Goal: Transaction & Acquisition: Purchase product/service

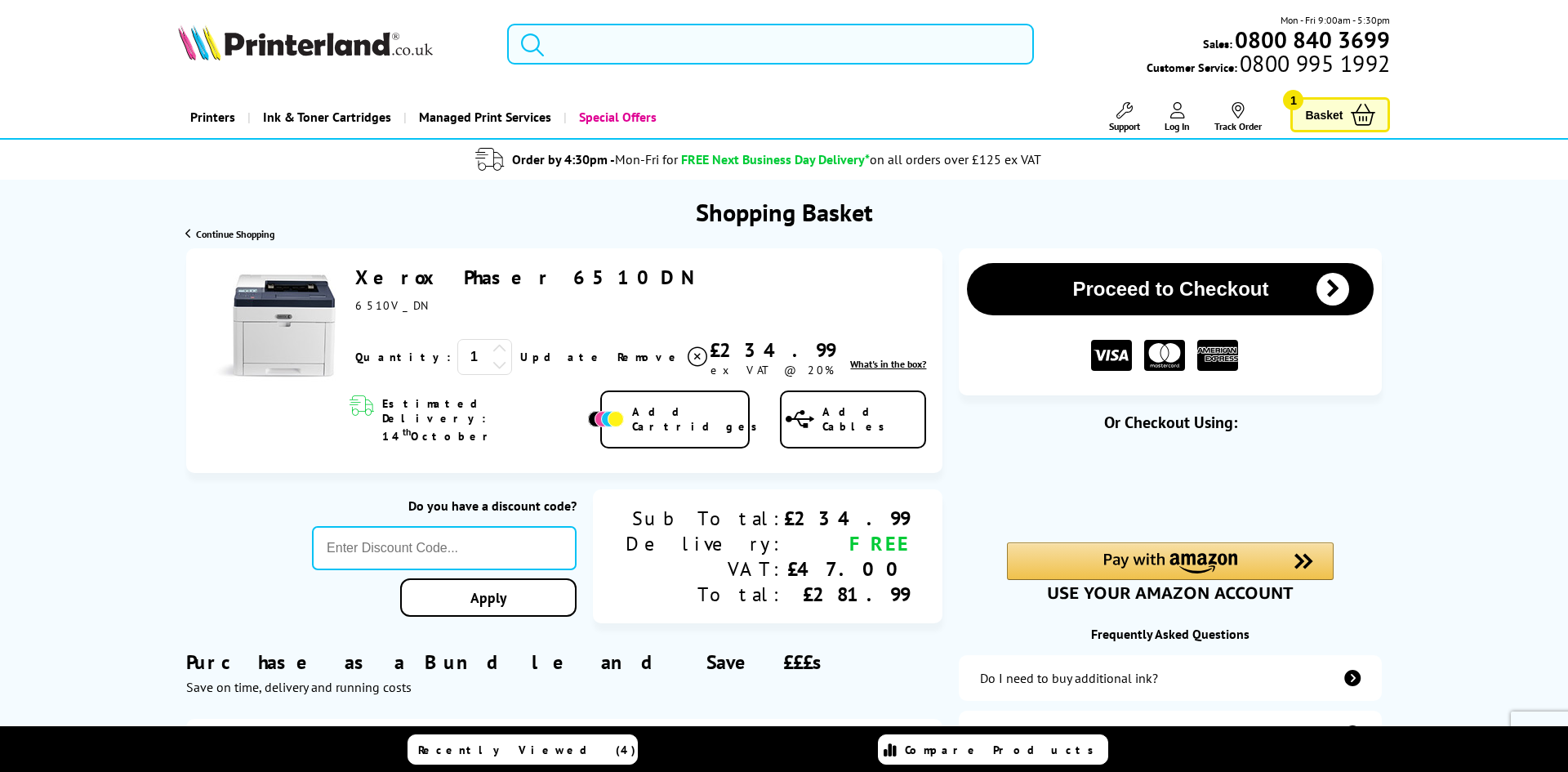
click at [691, 52] on input "search" at bounding box center [770, 45] width 527 height 41
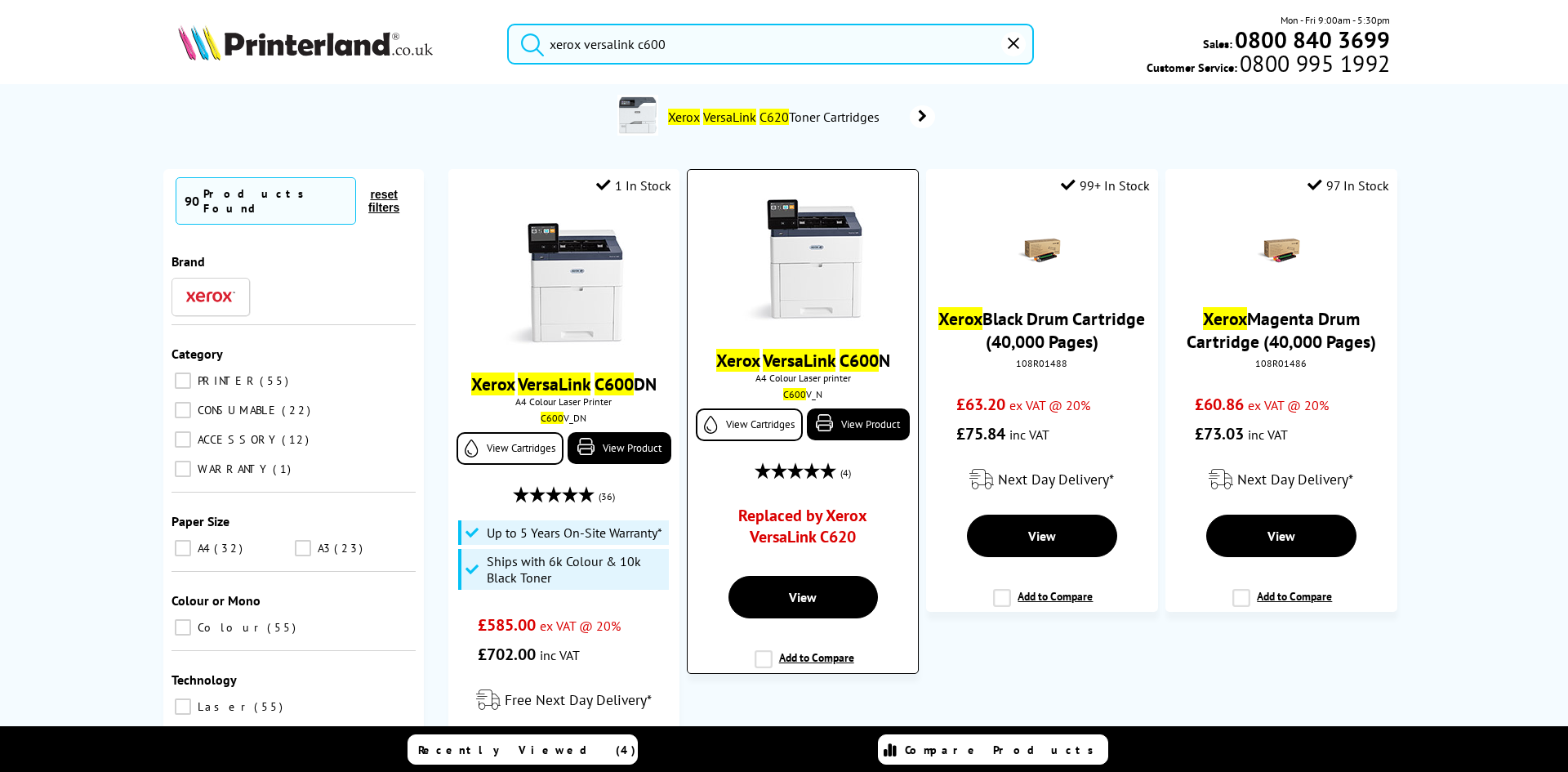
scroll to position [81, 0]
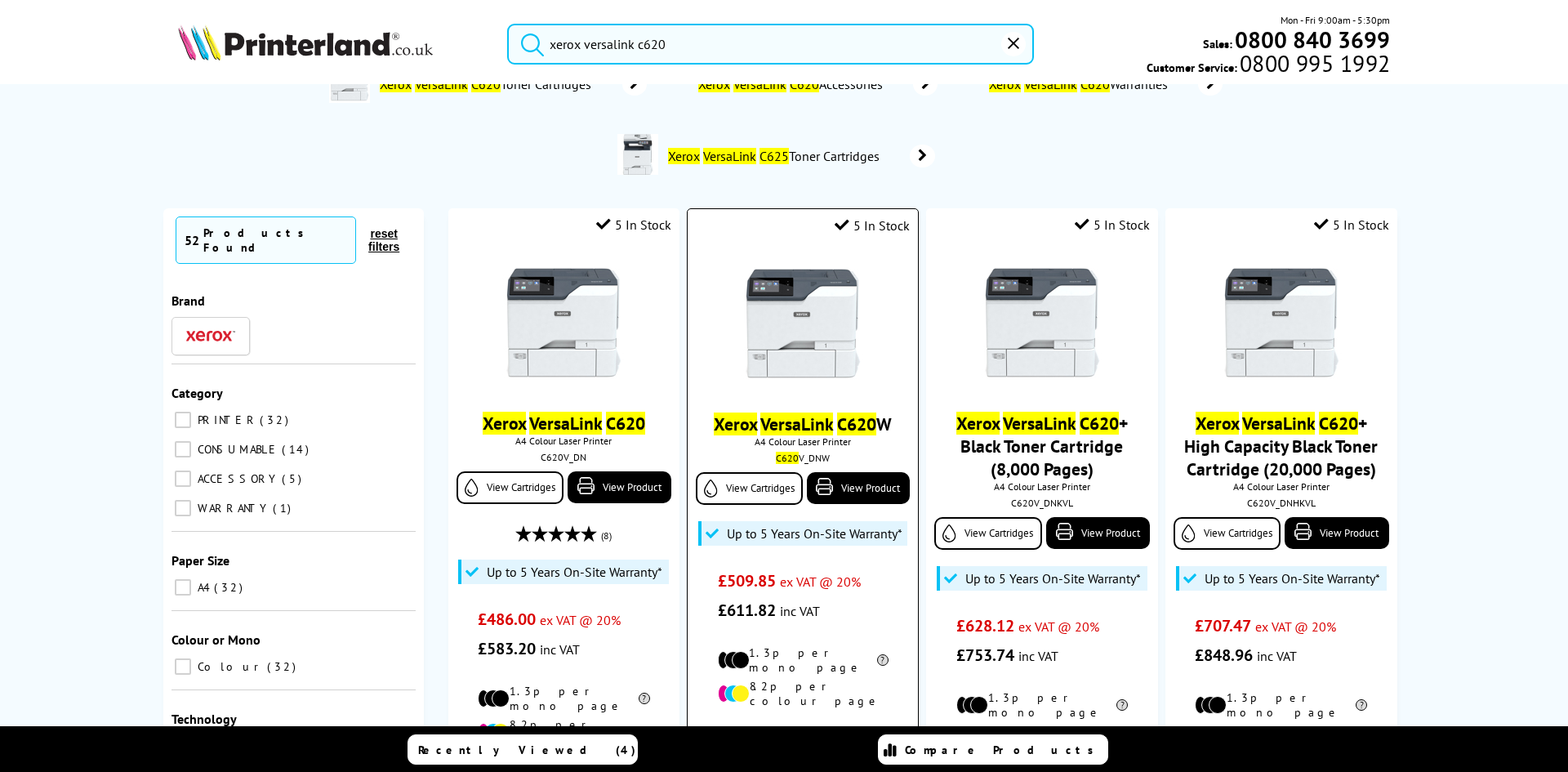
scroll to position [81, 0]
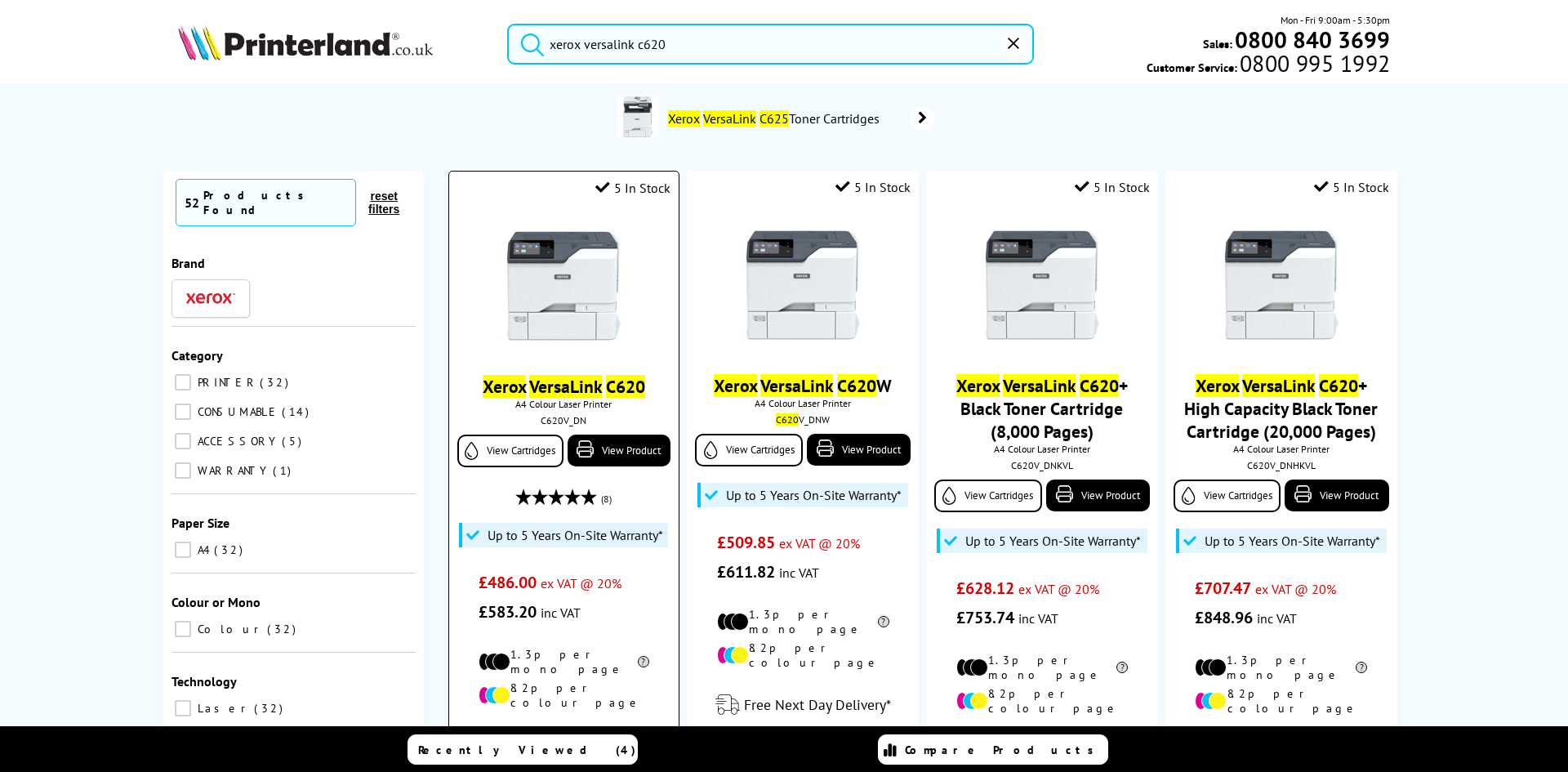
type input "xerox versalink c620"
click at [529, 388] on mark "VersaLink" at bounding box center [565, 386] width 73 height 23
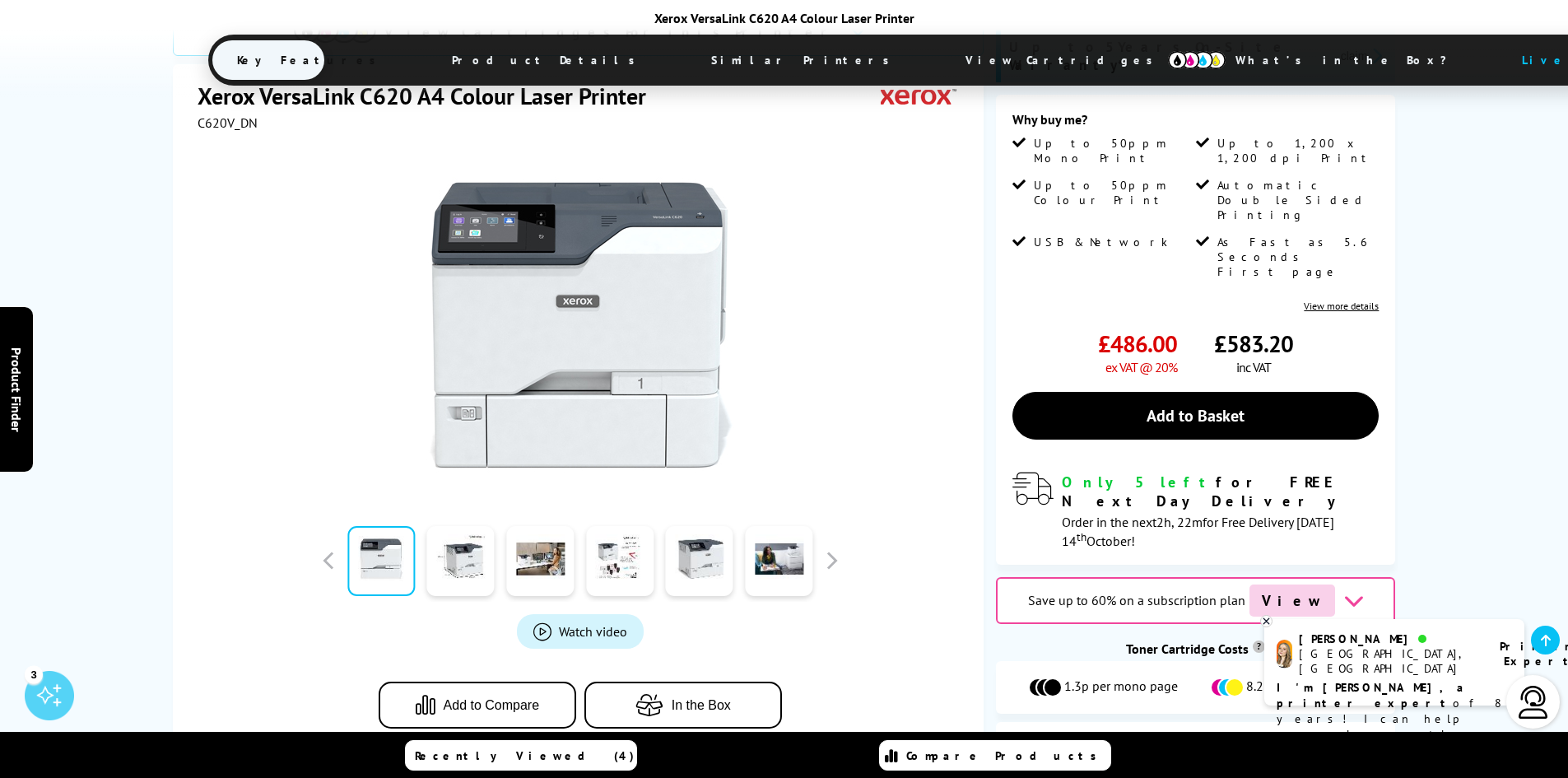
scroll to position [411, 0]
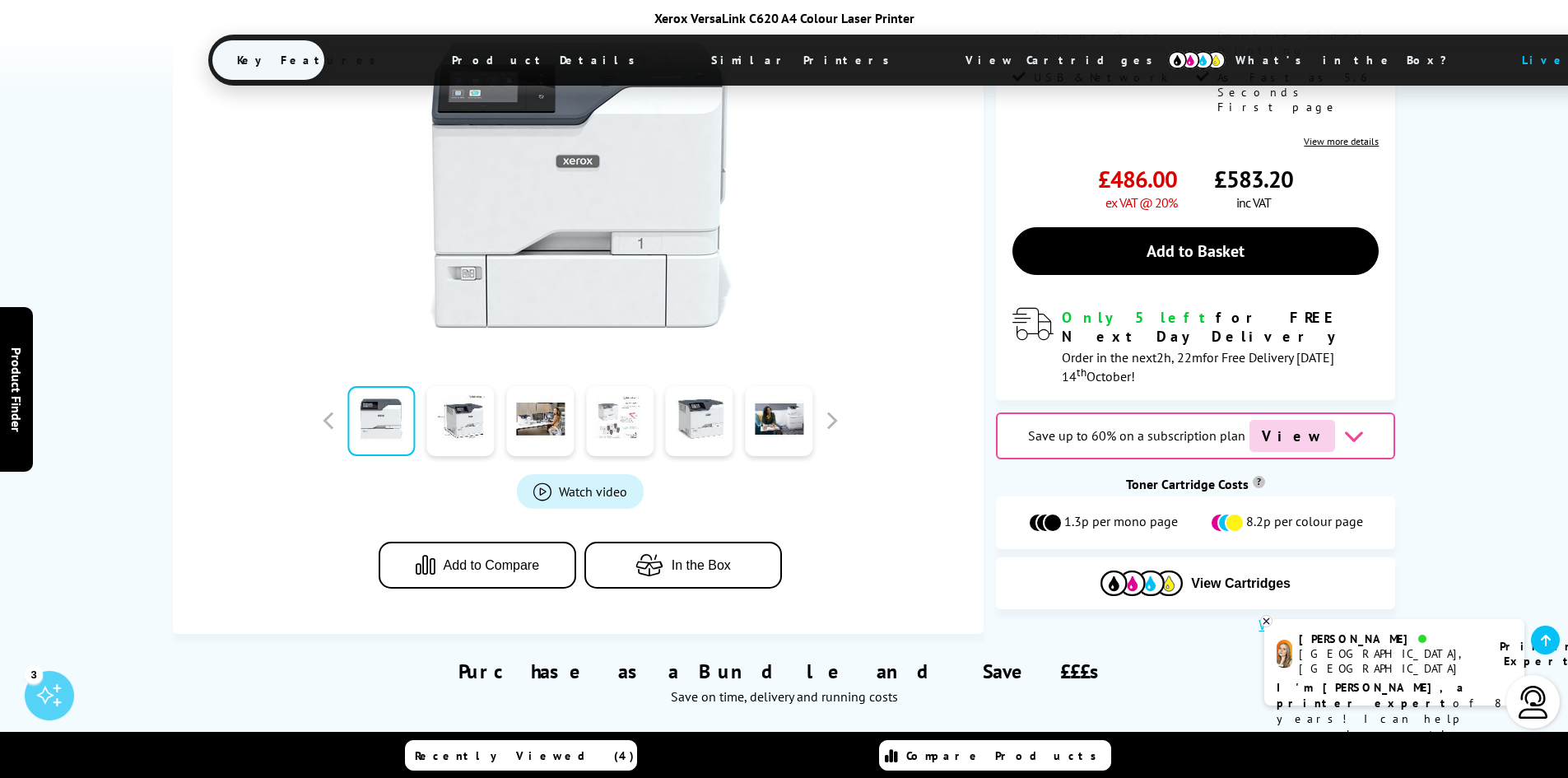
click at [639, 393] on link at bounding box center [620, 420] width 67 height 70
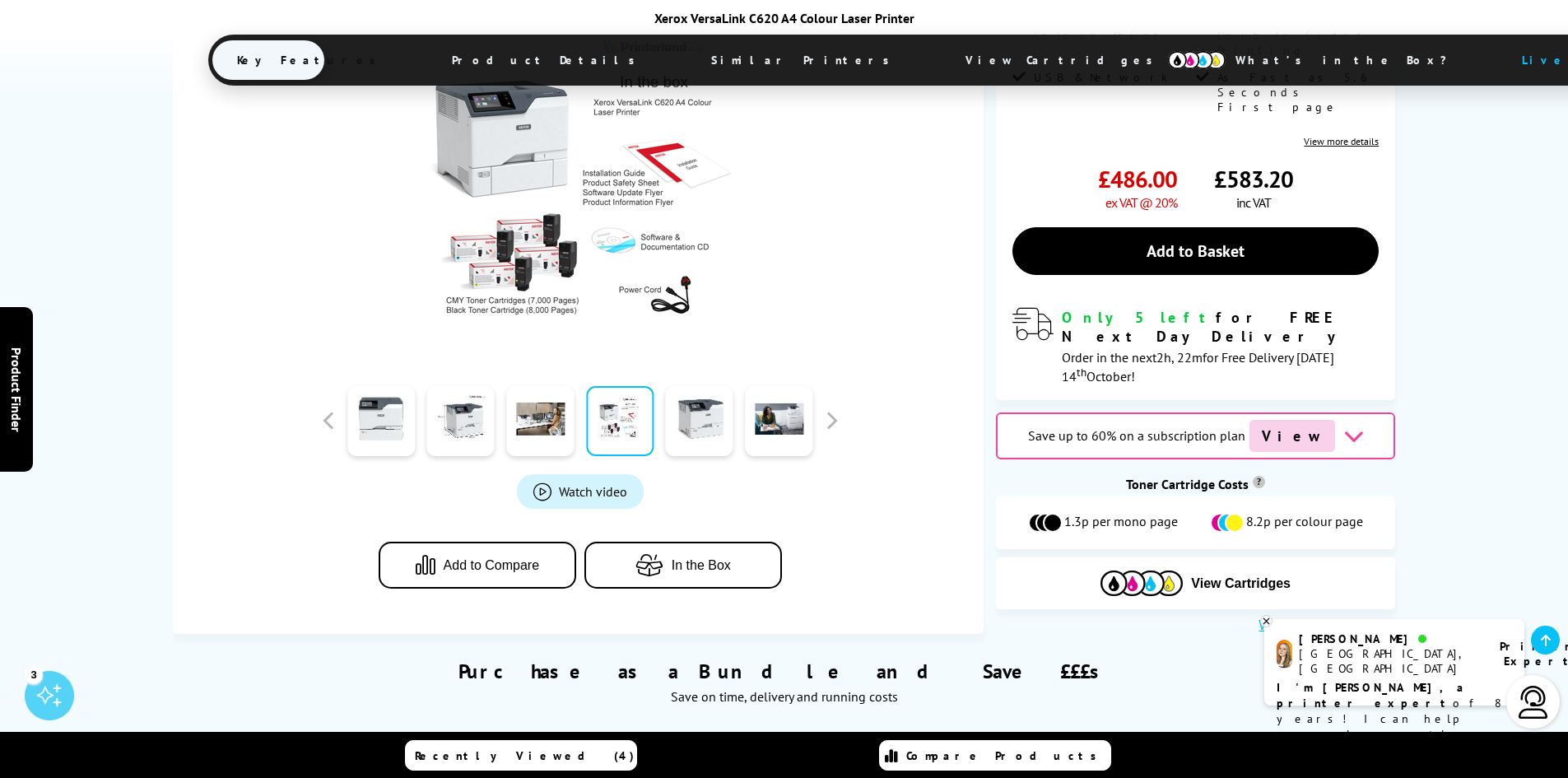
scroll to position [329, 0]
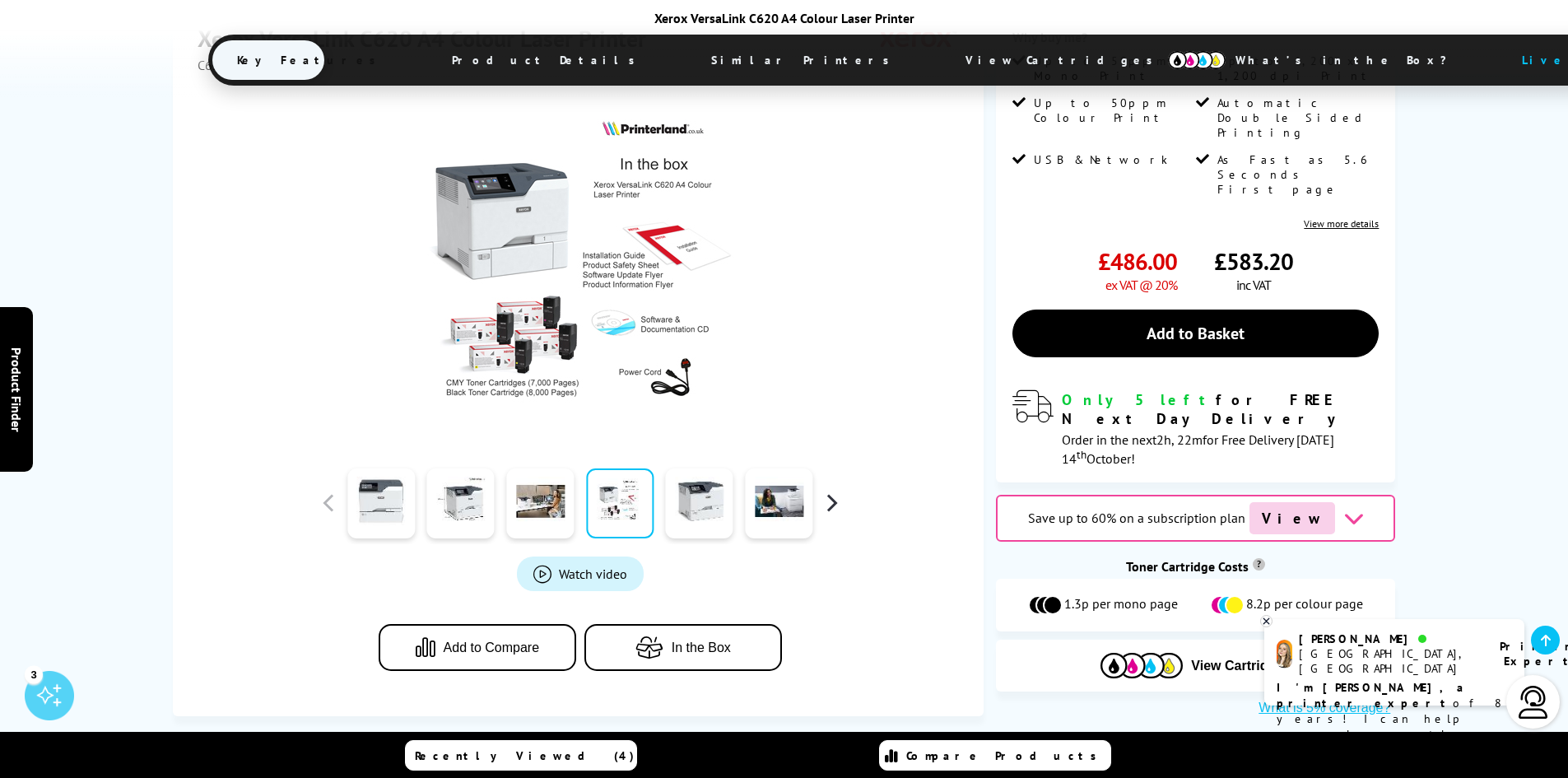
click at [839, 490] on button "button" at bounding box center [831, 502] width 25 height 25
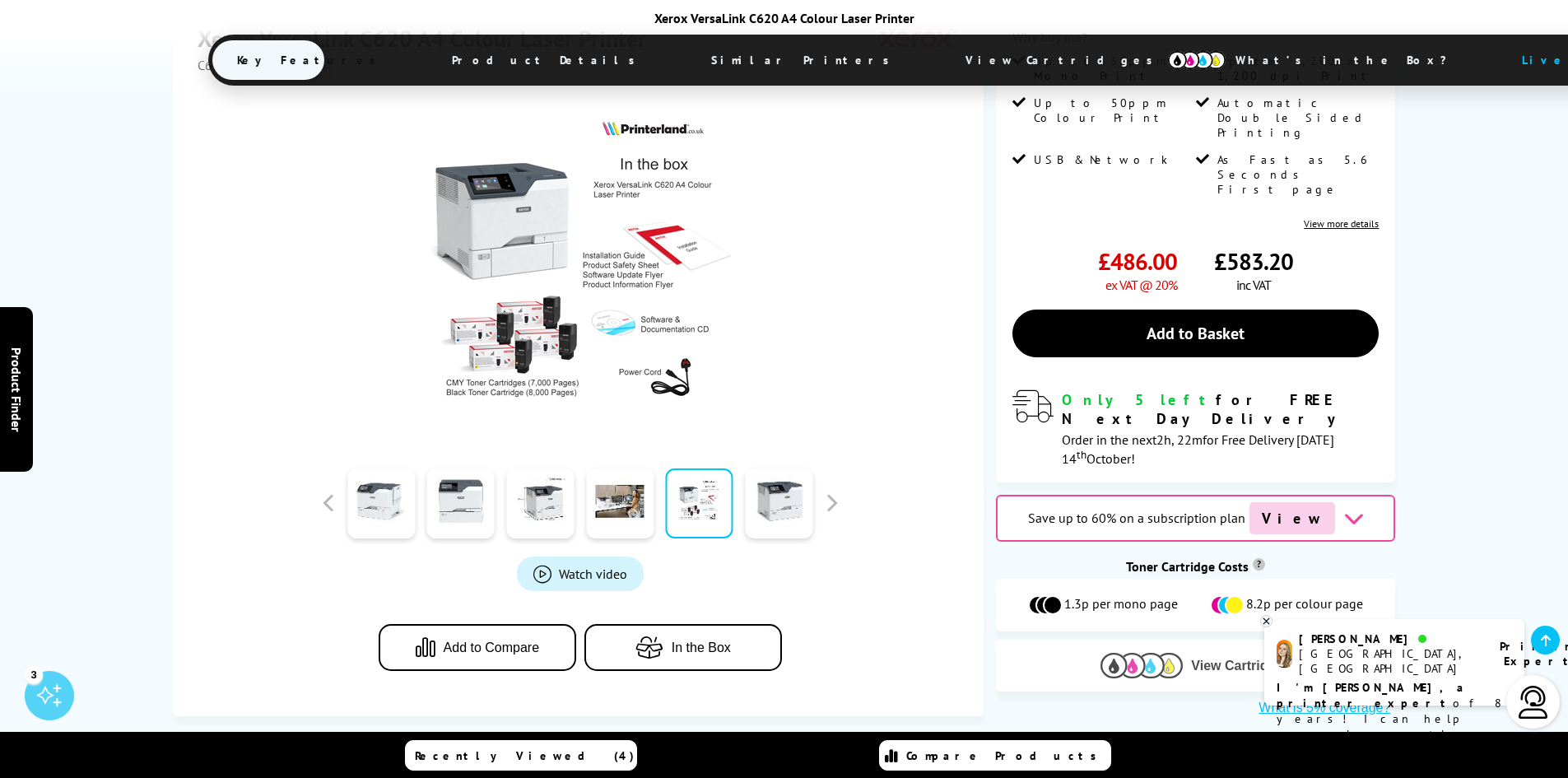
click at [1143, 653] on img at bounding box center [1142, 666] width 82 height 26
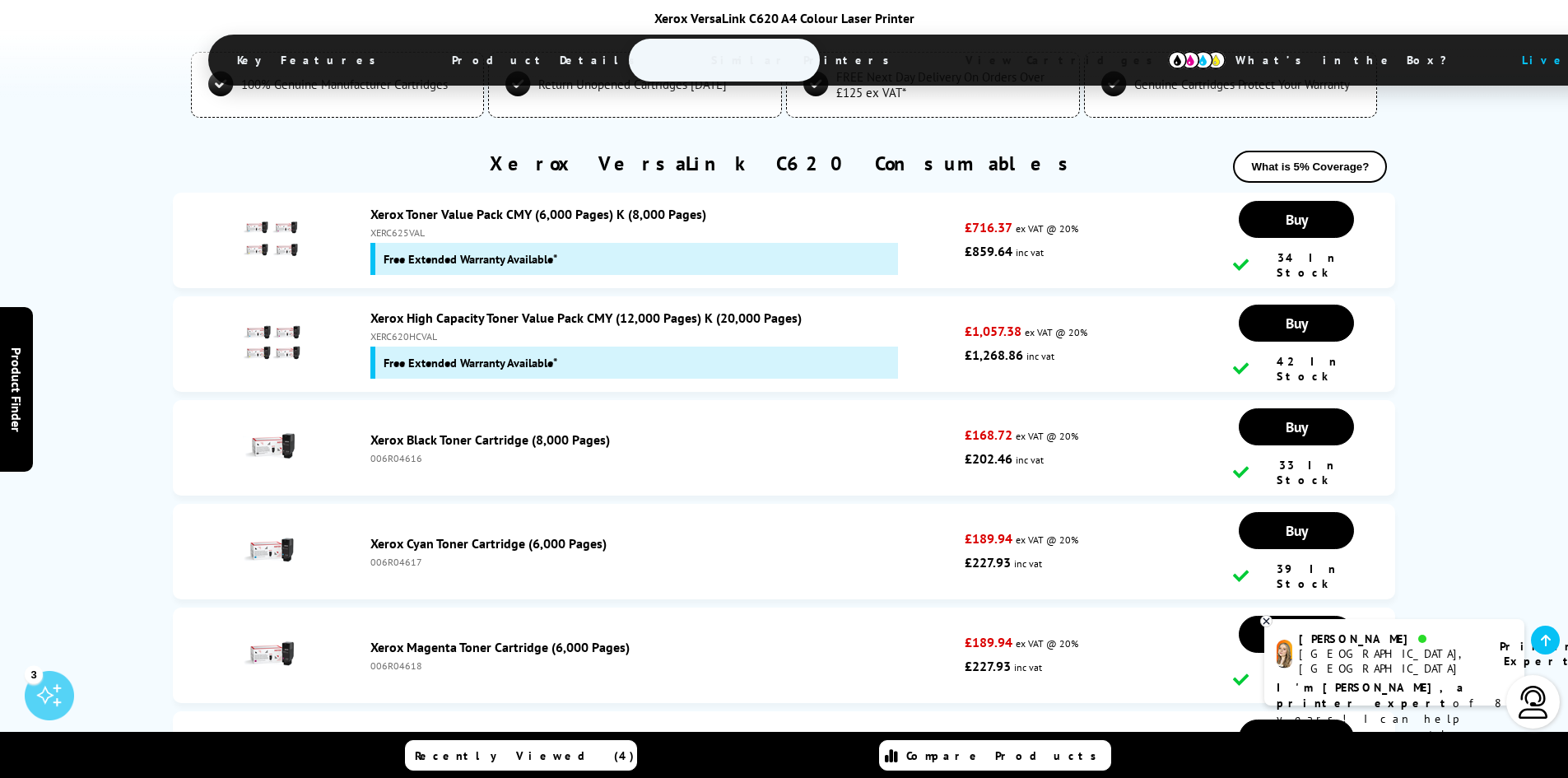
scroll to position [5876, 0]
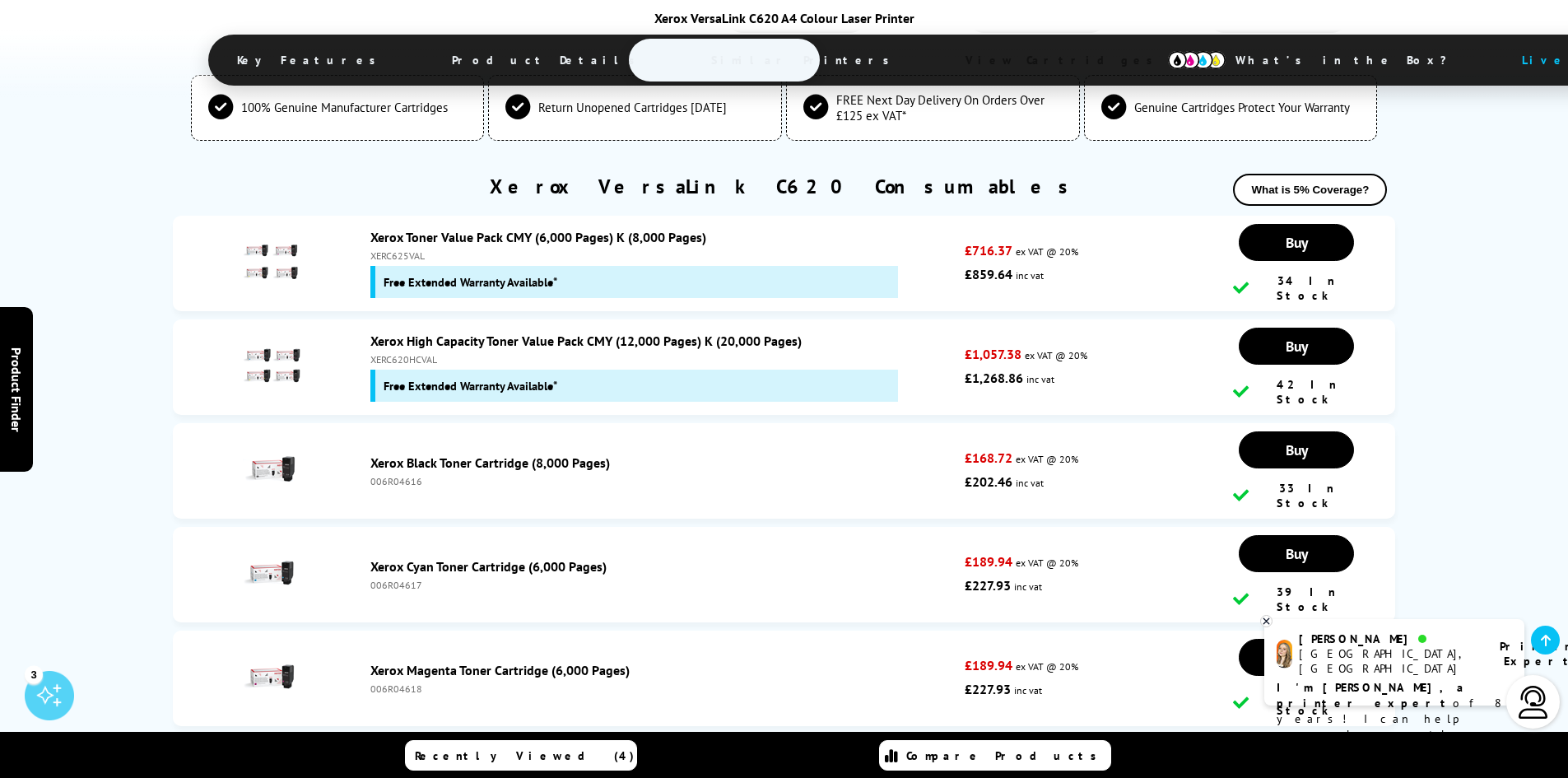
click at [533, 48] on span "Product Details" at bounding box center [547, 61] width 241 height 40
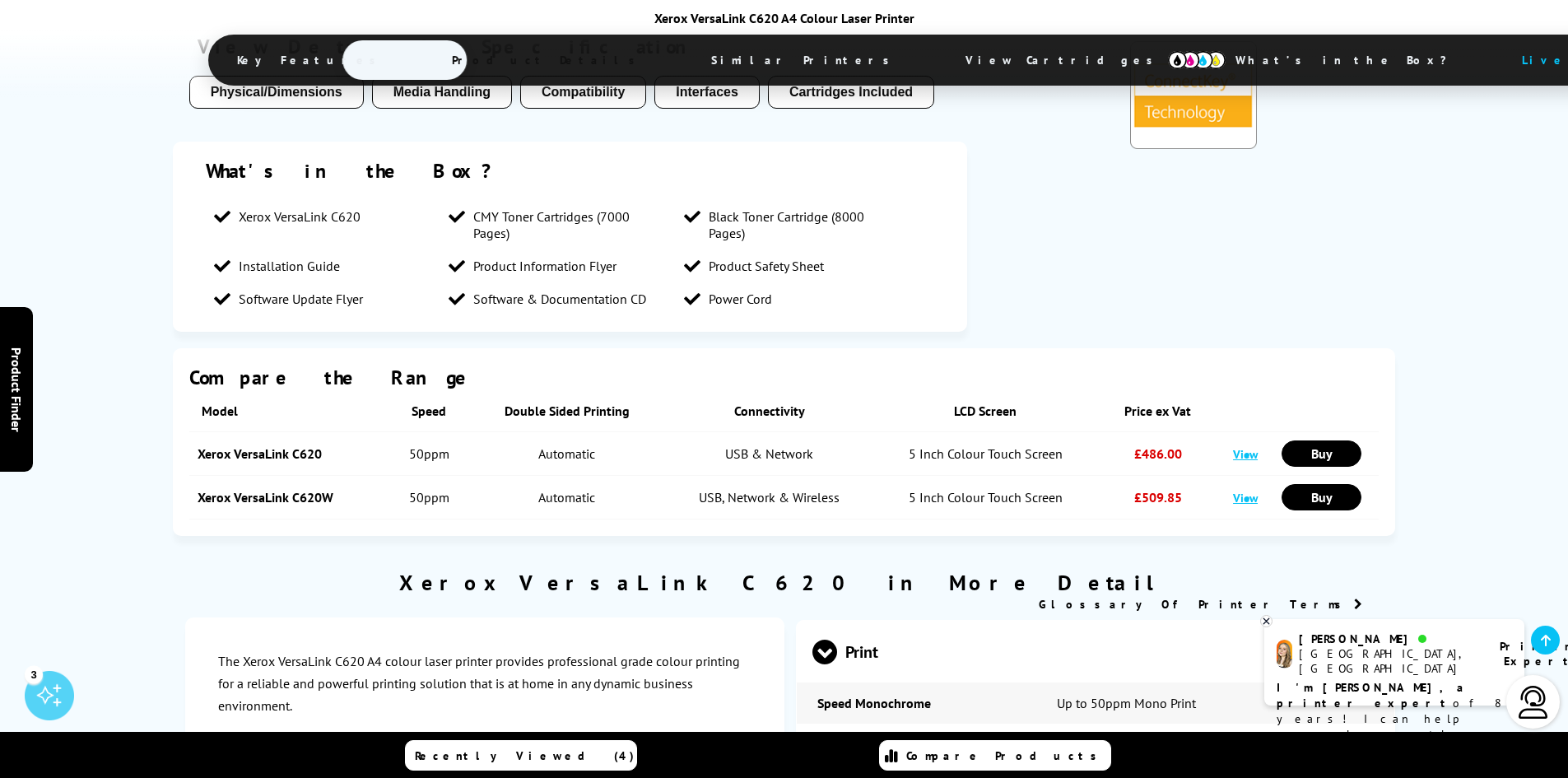
scroll to position [2705, 0]
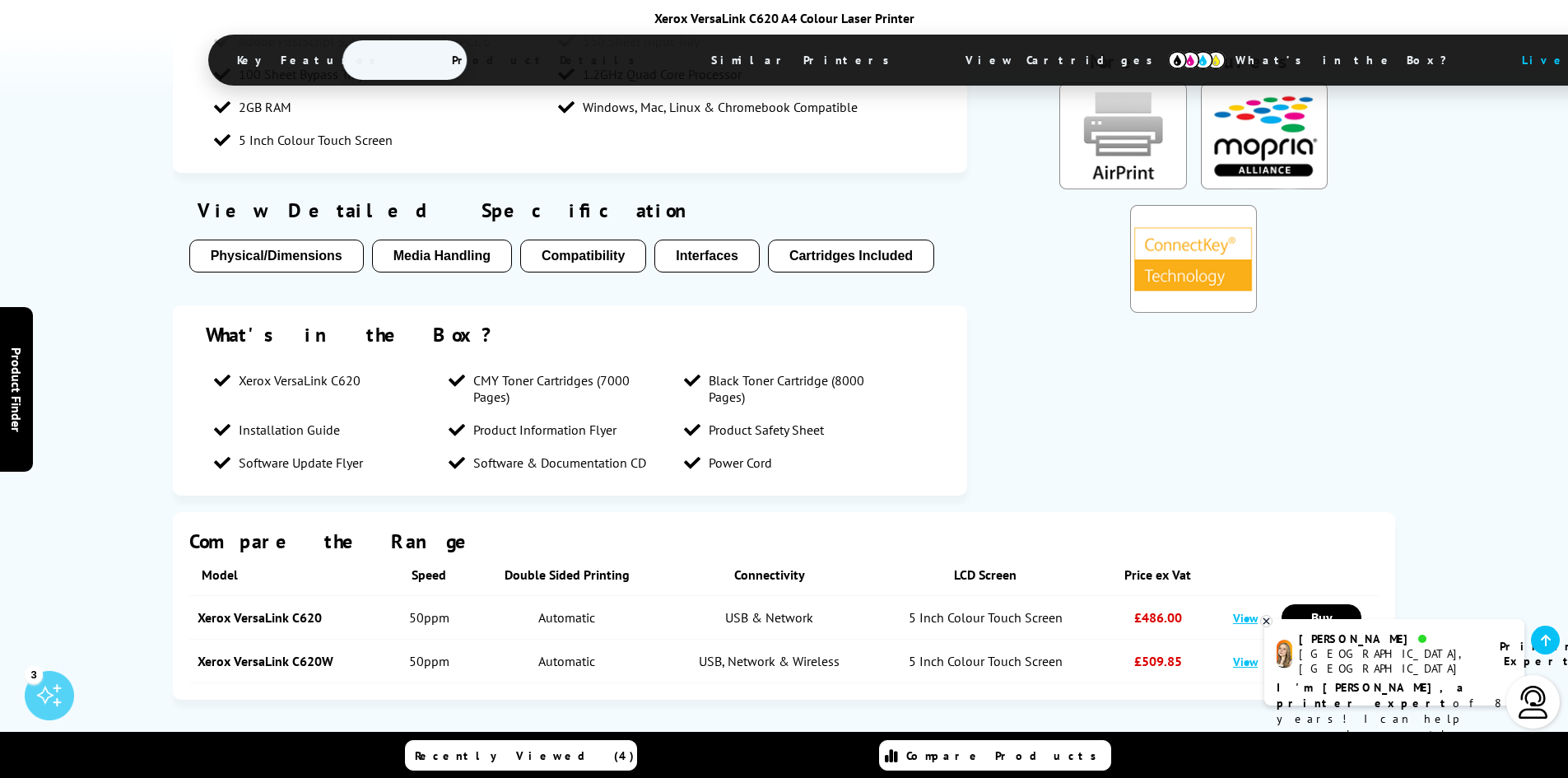
click at [593, 239] on button "Compatibility" at bounding box center [584, 256] width 126 height 33
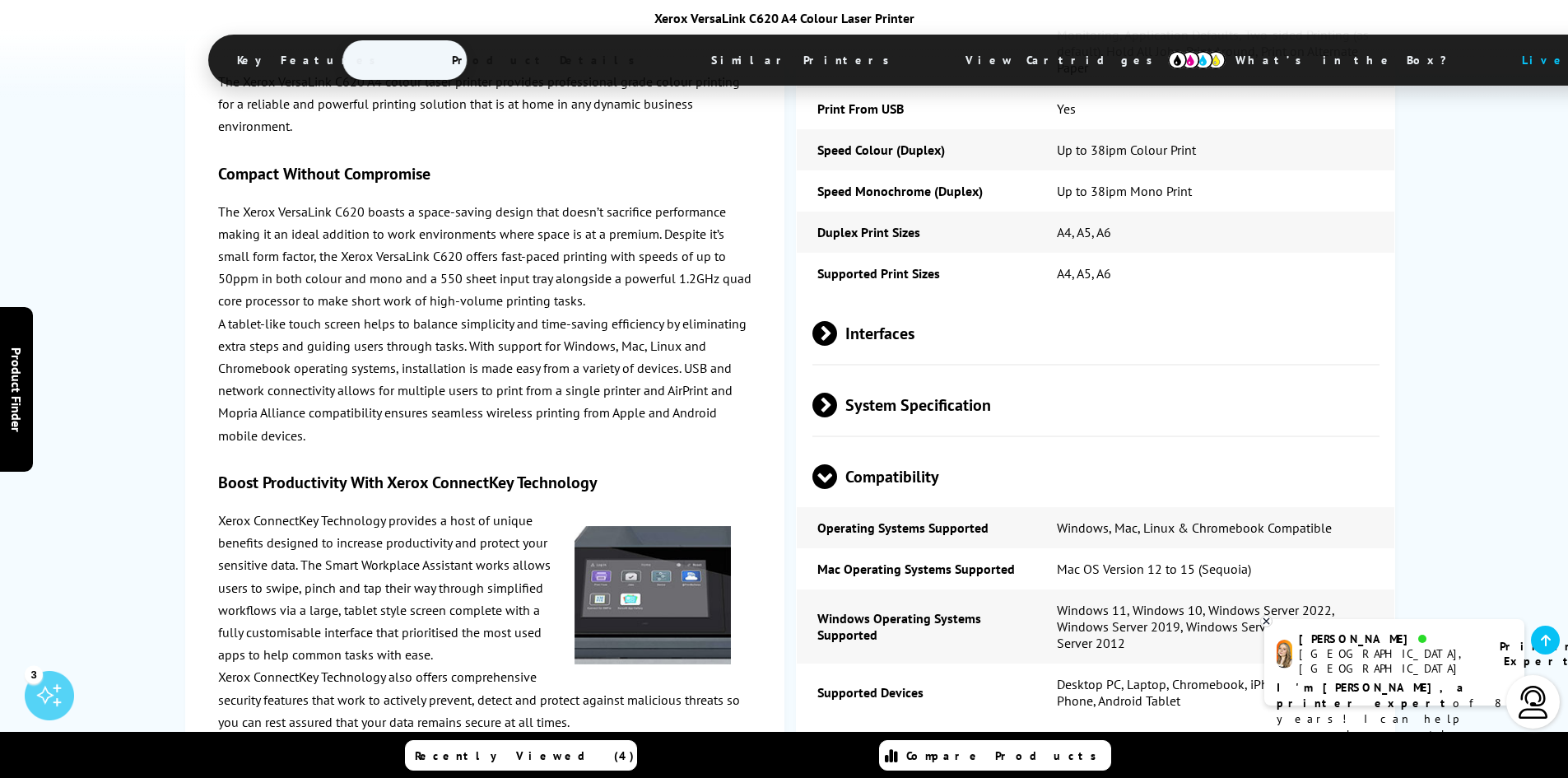
scroll to position [4136, 0]
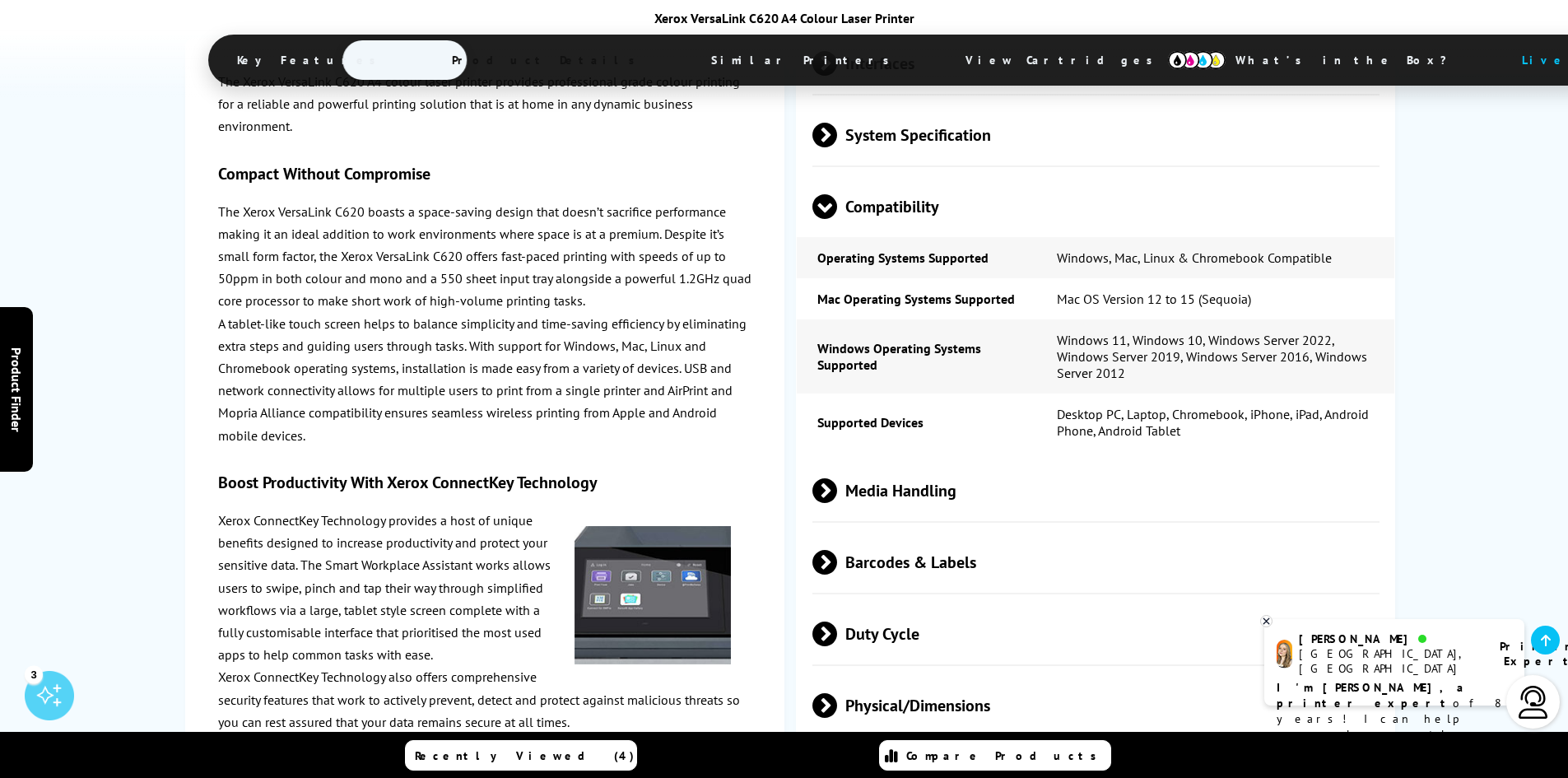
click at [827, 219] on span at bounding box center [824, 219] width 25 height 0
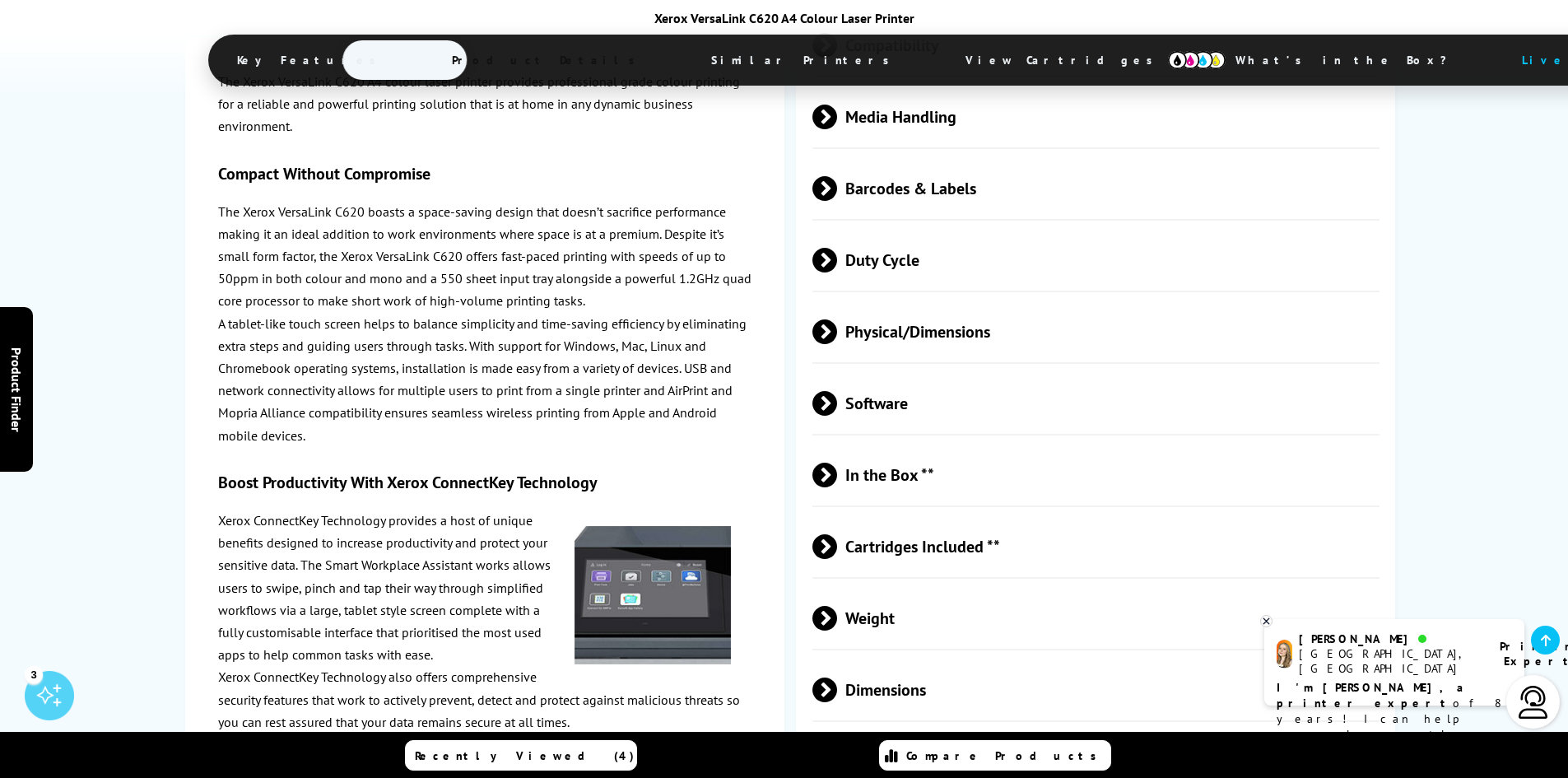
scroll to position [4300, 0]
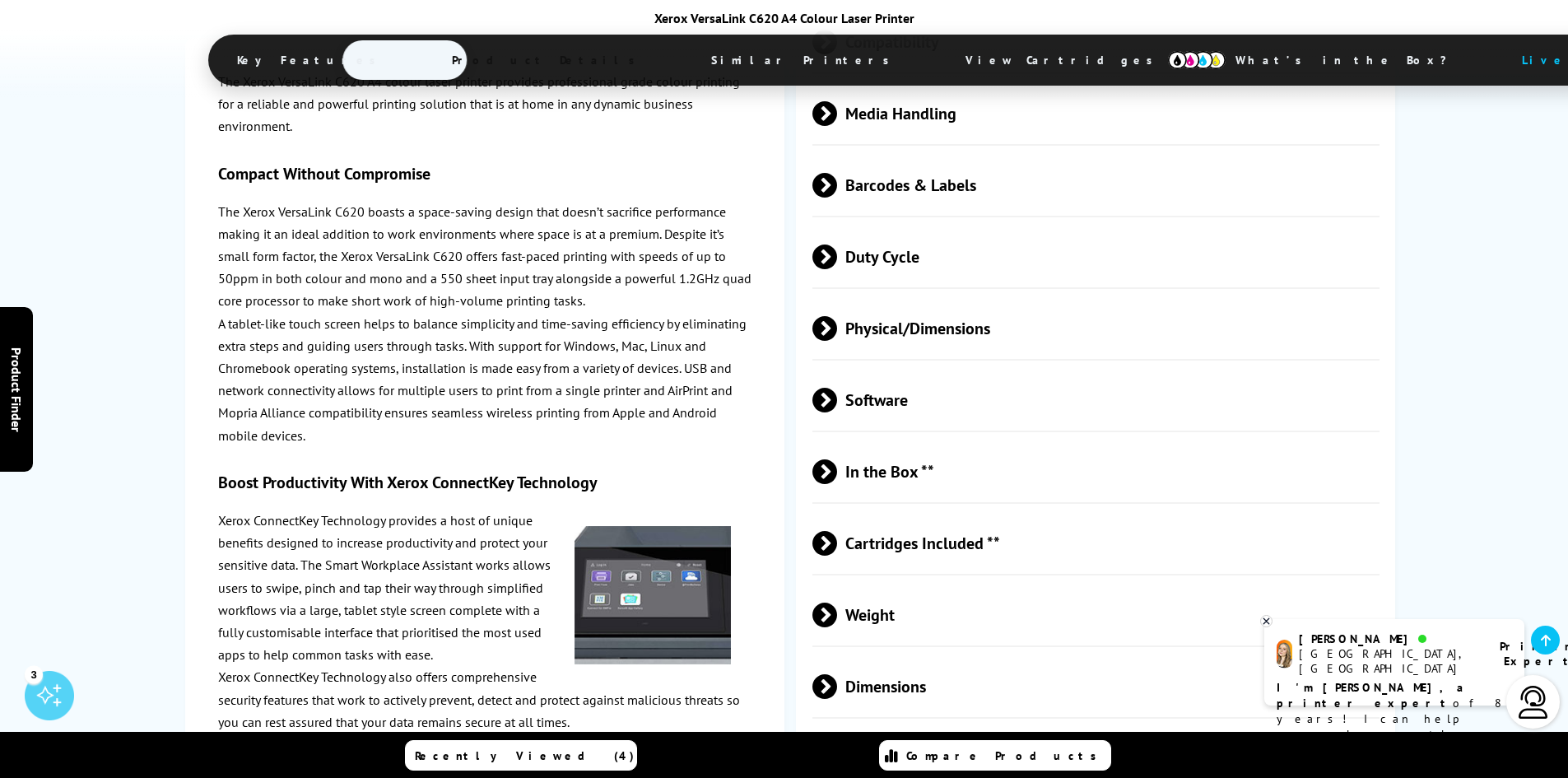
click at [837, 531] on span at bounding box center [837, 543] width 0 height 25
click at [829, 556] on span at bounding box center [824, 556] width 25 height 0
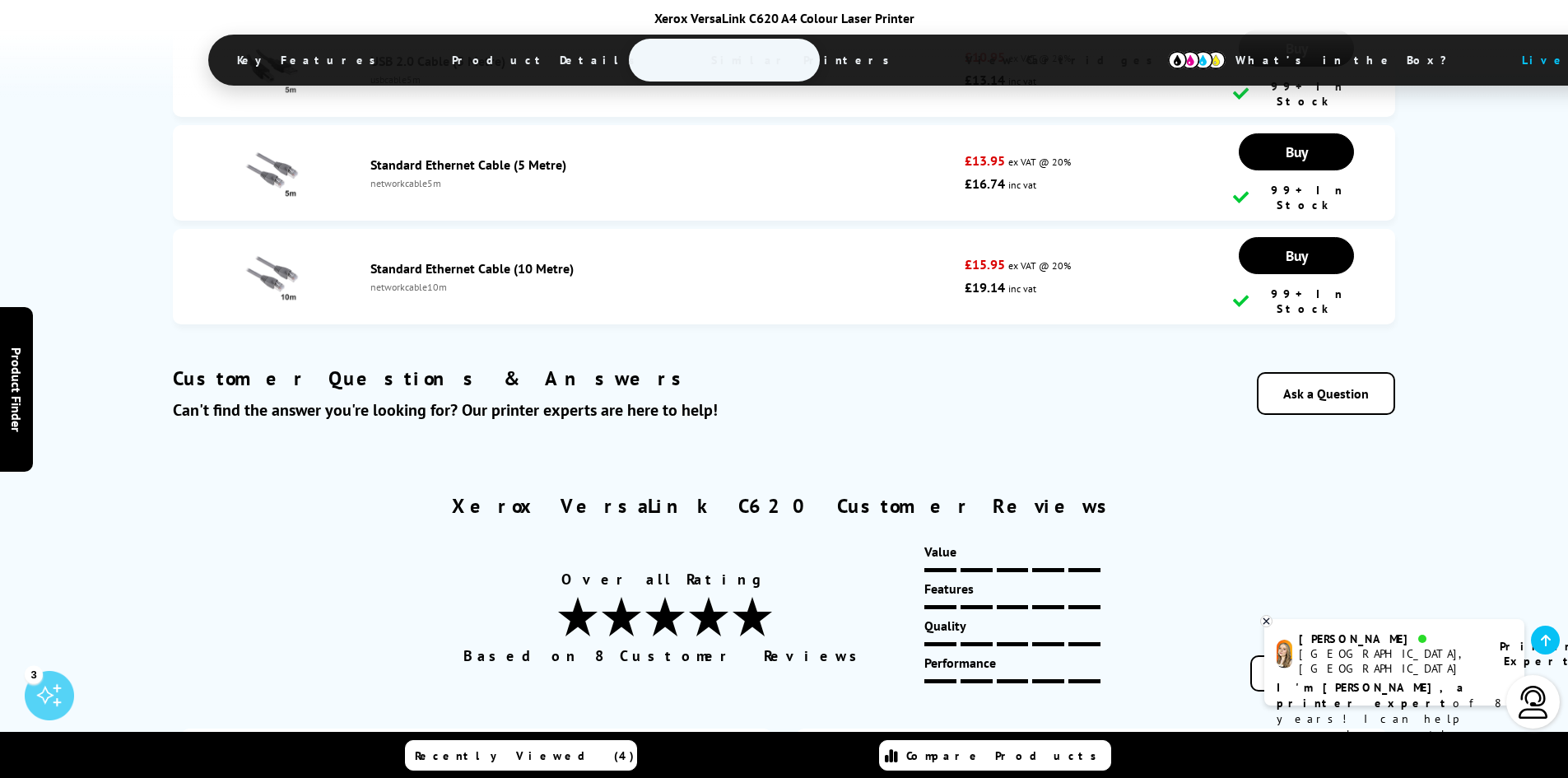
scroll to position [9154, 0]
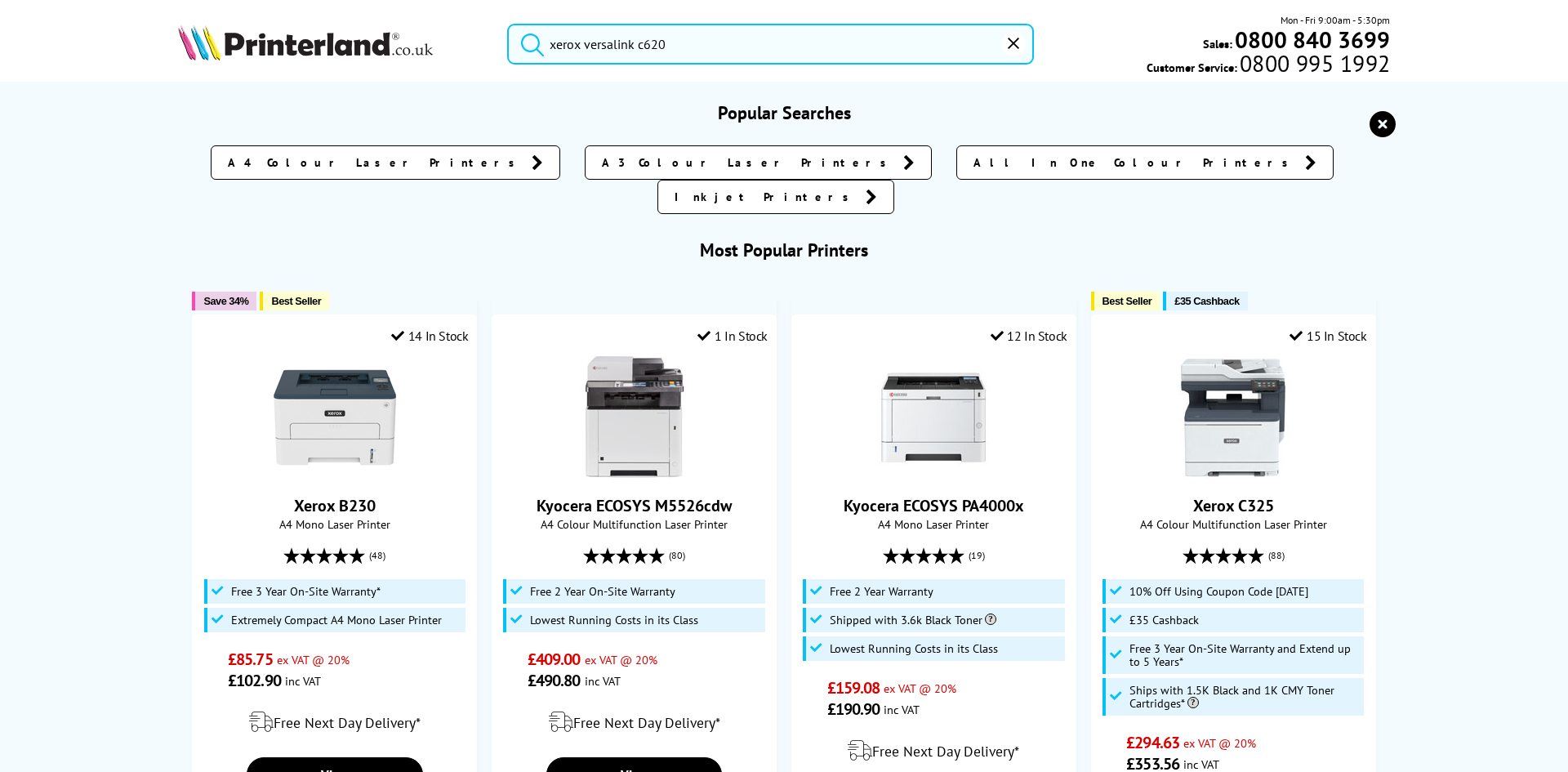
click at [724, 49] on input "xerox versalink c620" at bounding box center [770, 45] width 527 height 41
click at [508, 24] on button "submit" at bounding box center [528, 42] width 41 height 36
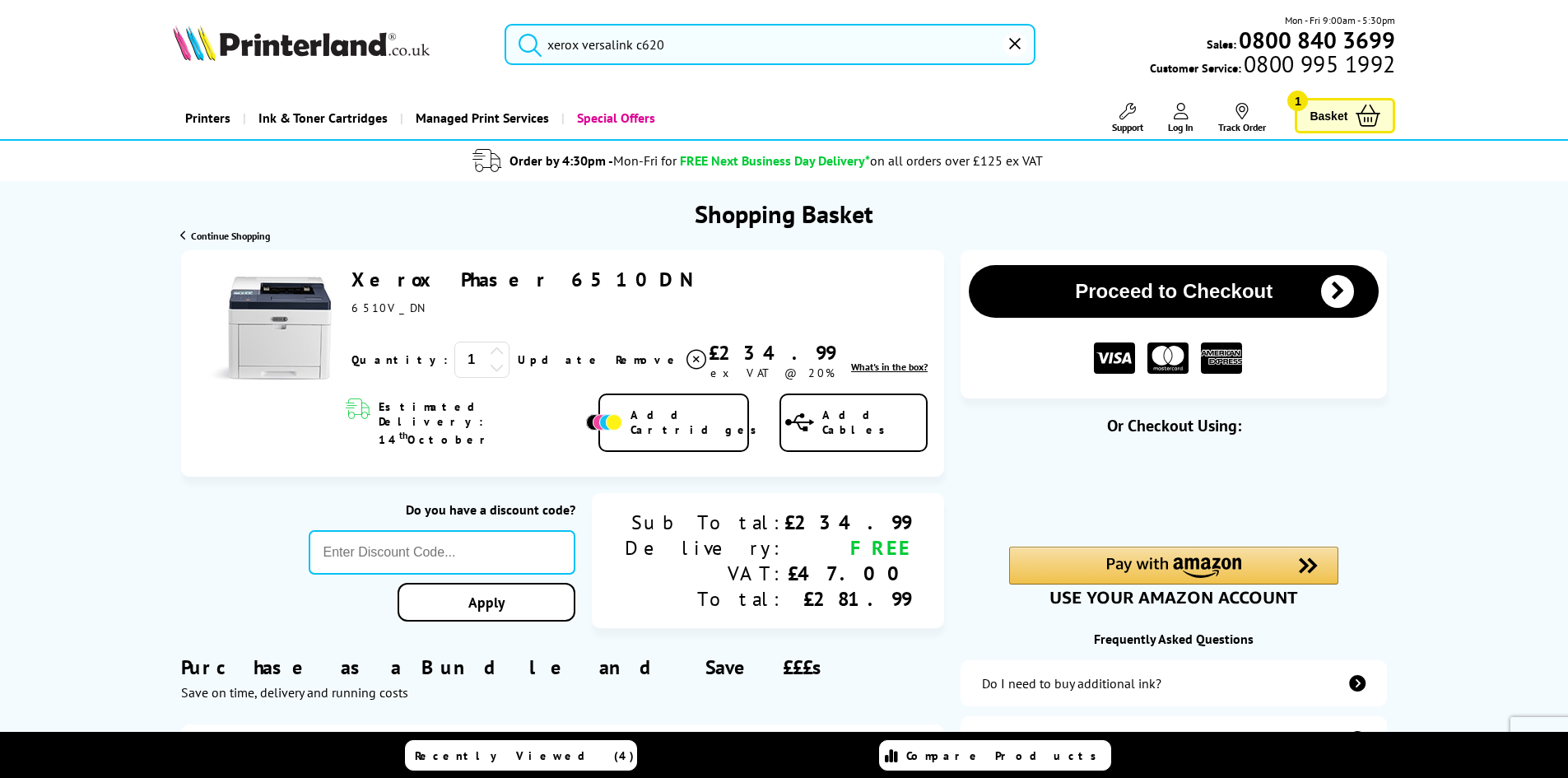
click at [689, 60] on input "xerox versalink c620" at bounding box center [770, 45] width 531 height 41
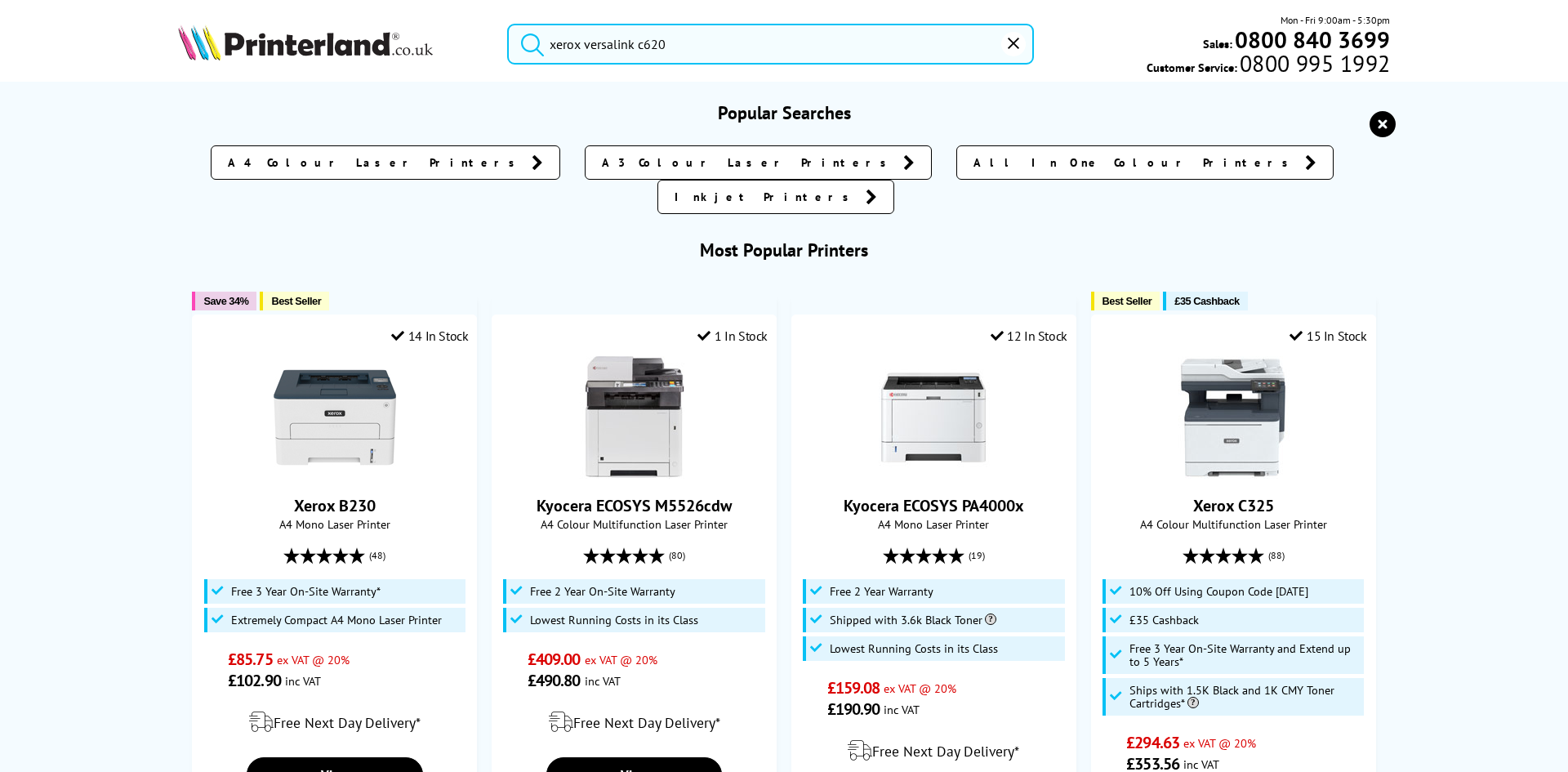
click at [745, 43] on input "xerox versalink c620" at bounding box center [770, 45] width 527 height 41
click at [672, 51] on input "xerox versalink c620" at bounding box center [770, 45] width 527 height 41
click at [535, 45] on icon "submit" at bounding box center [532, 44] width 25 height 25
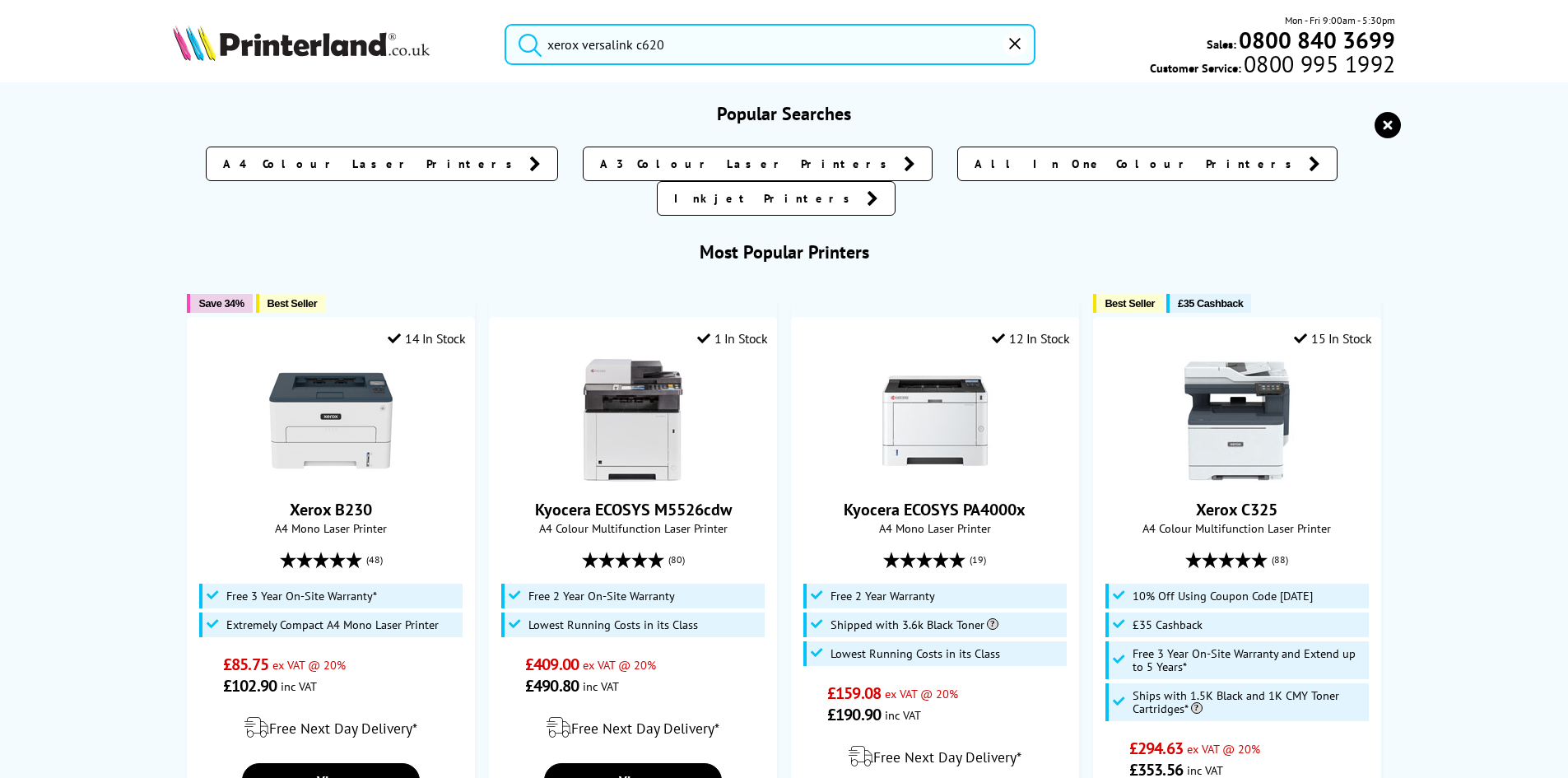
click at [679, 52] on input "xerox versalink c620" at bounding box center [770, 45] width 531 height 41
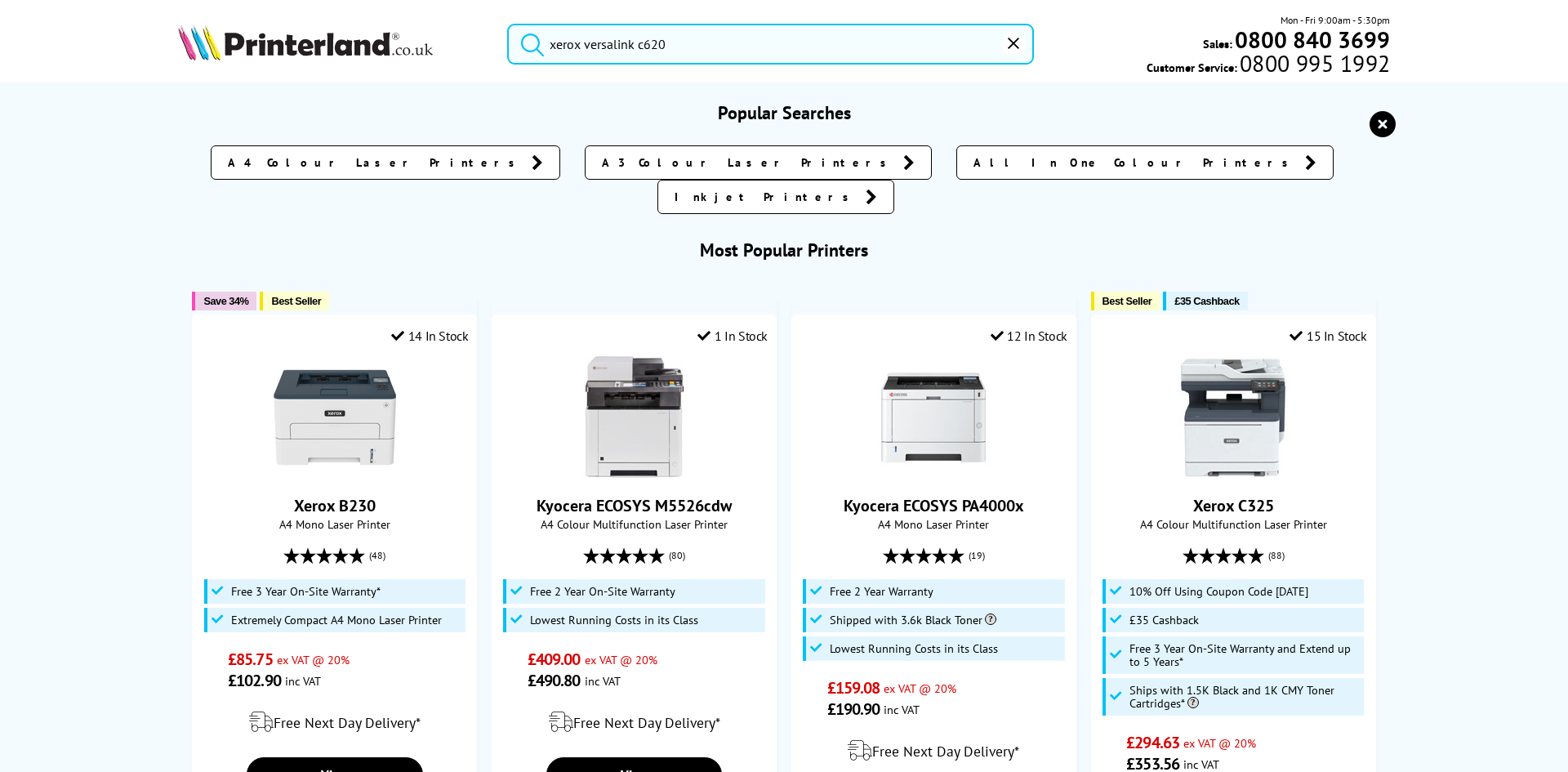
click at [508, 24] on button "submit" at bounding box center [528, 42] width 41 height 36
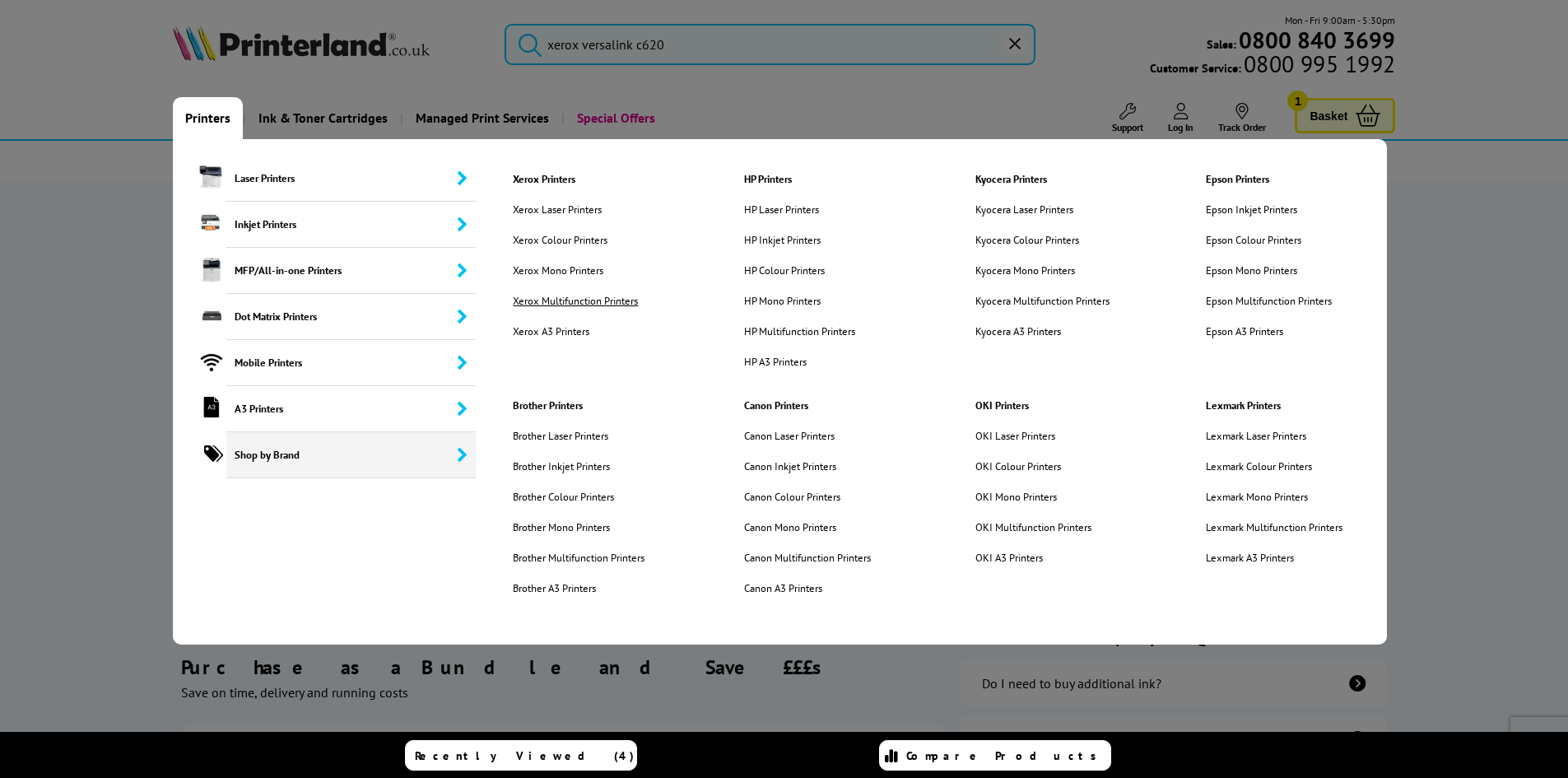
click at [589, 303] on link "Xerox Multifunction Printers" at bounding box center [584, 301] width 166 height 14
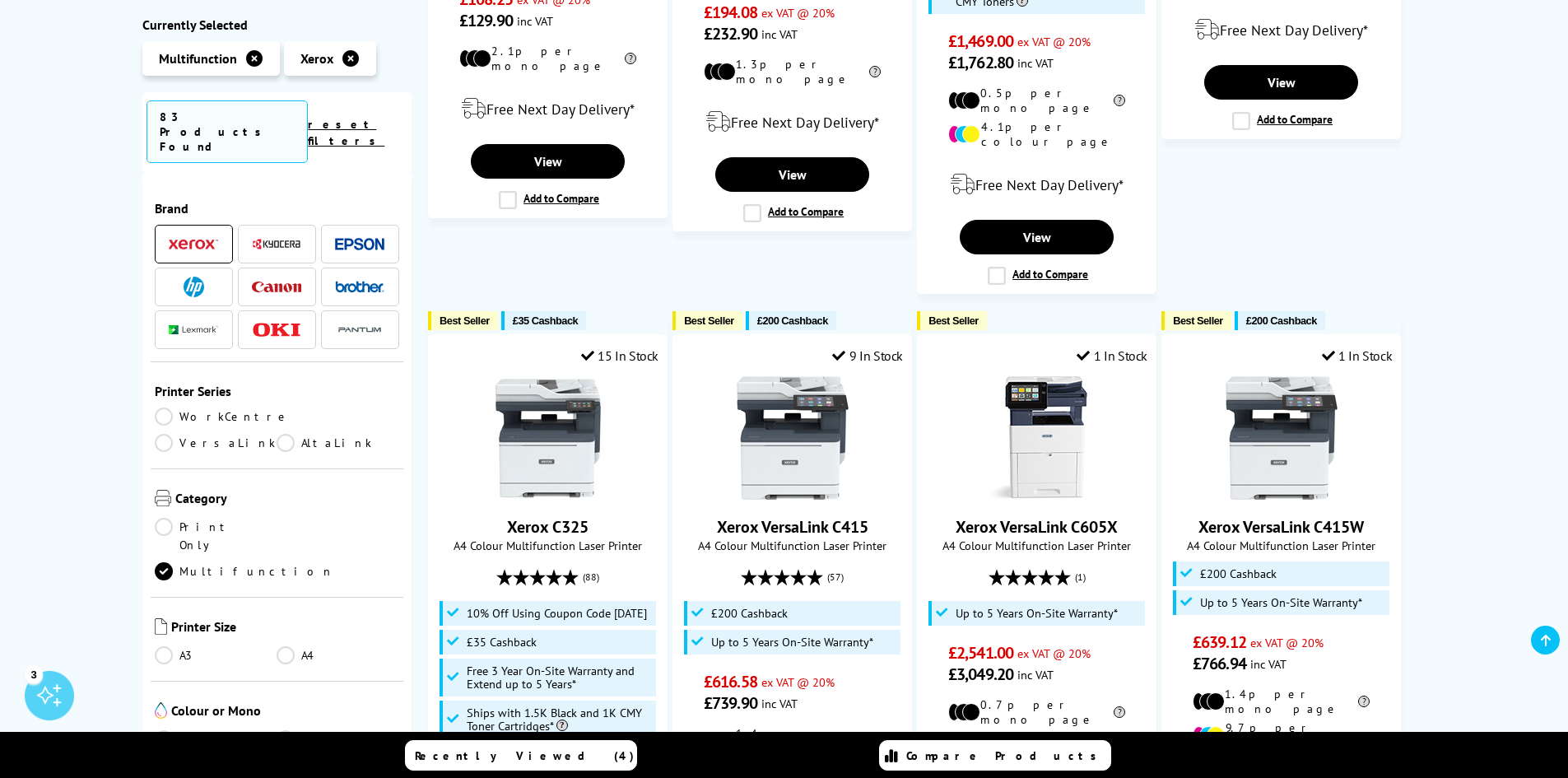
scroll to position [1481, 0]
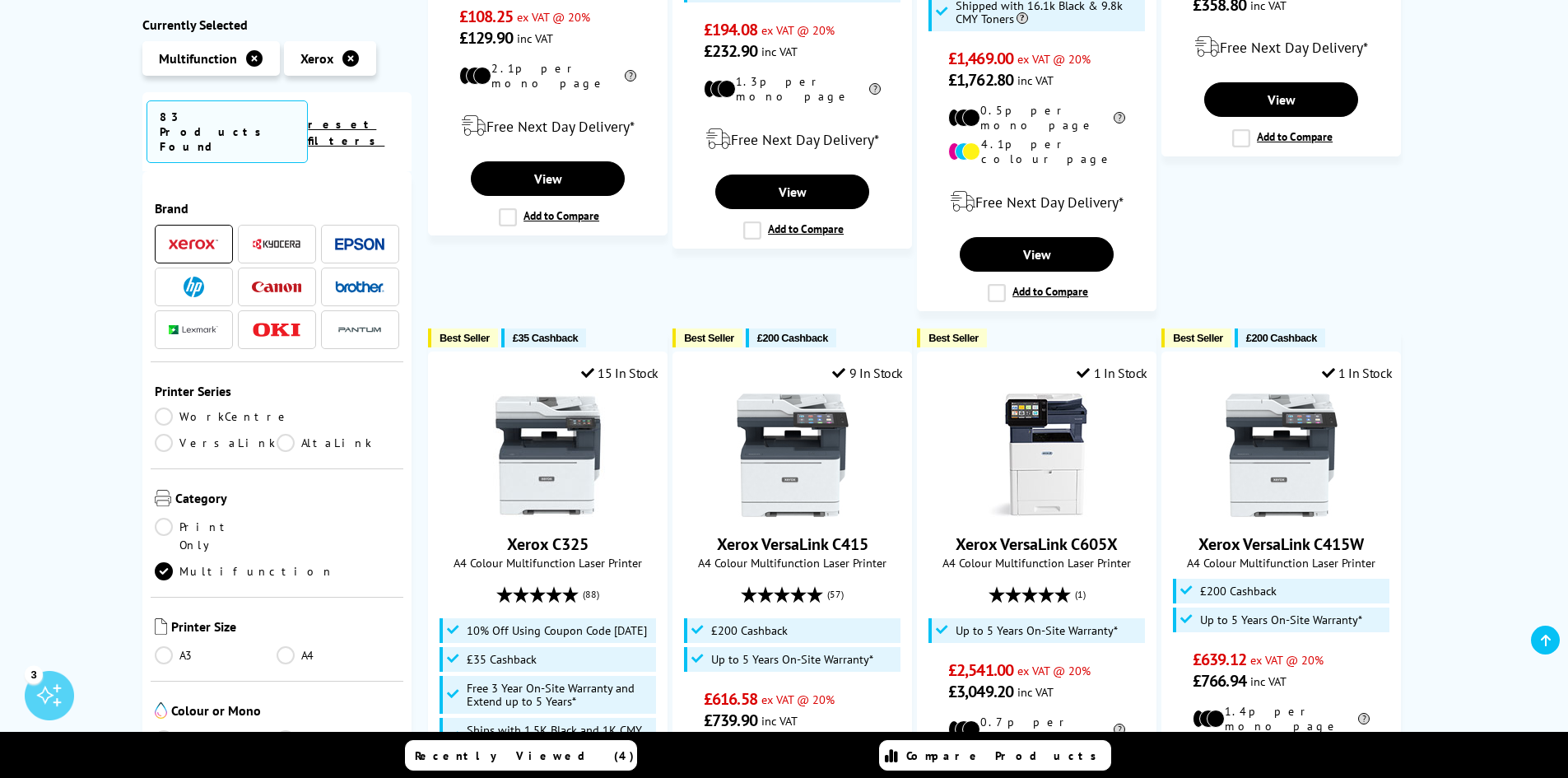
click at [278, 434] on link "VersaLink" at bounding box center [216, 443] width 123 height 18
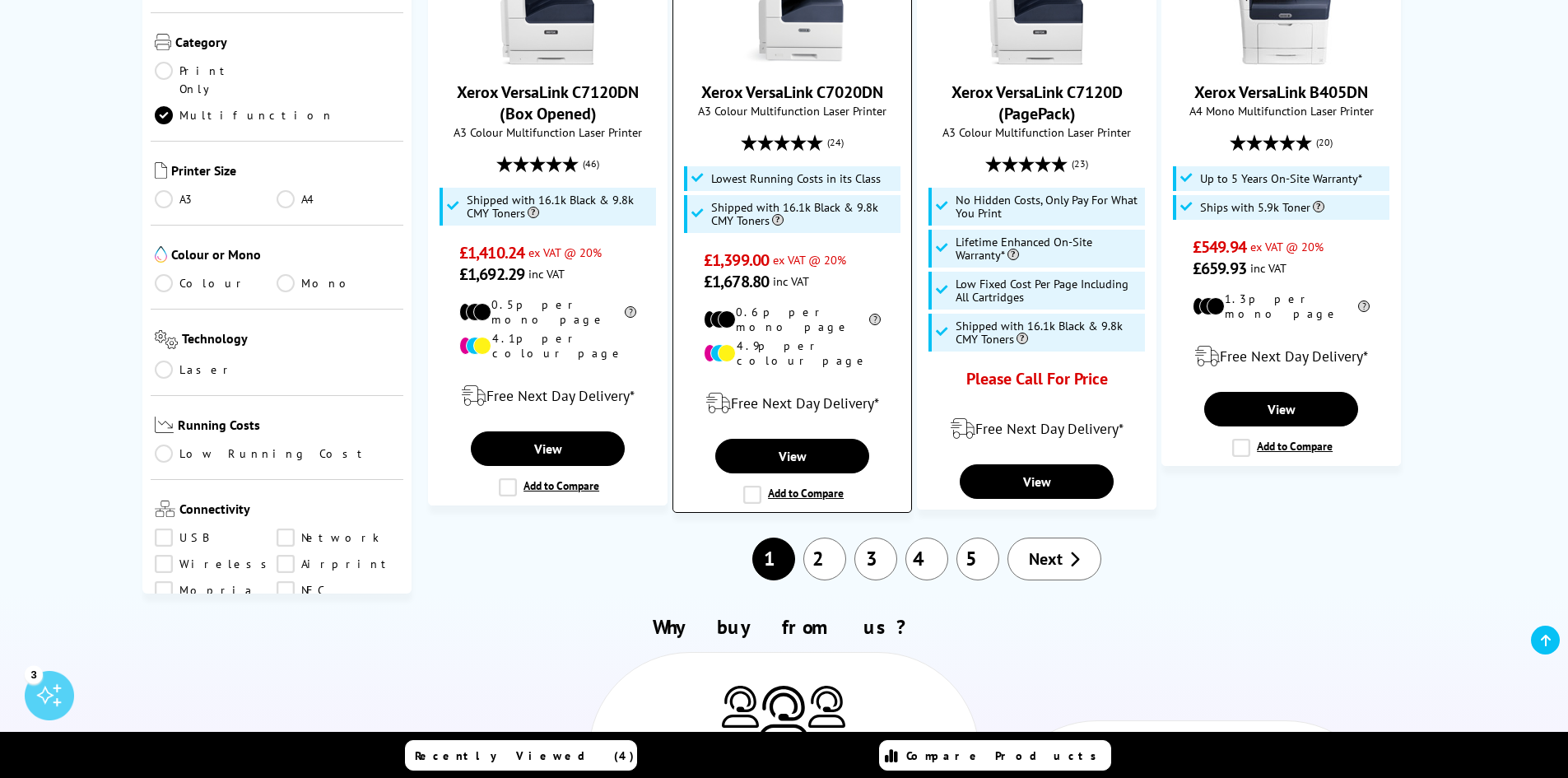
scroll to position [1728, 0]
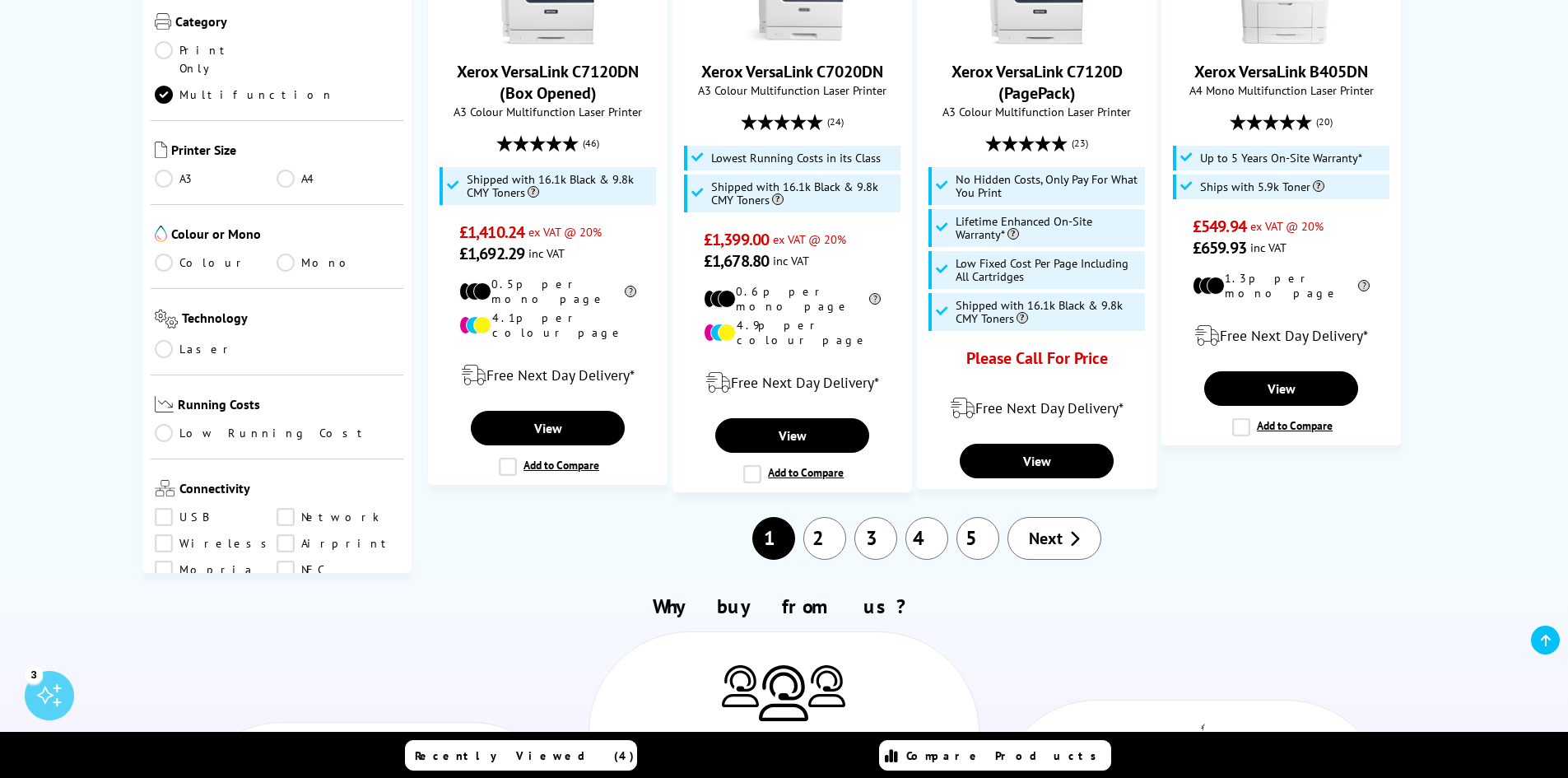
click at [821, 517] on link "2" at bounding box center [824, 538] width 42 height 42
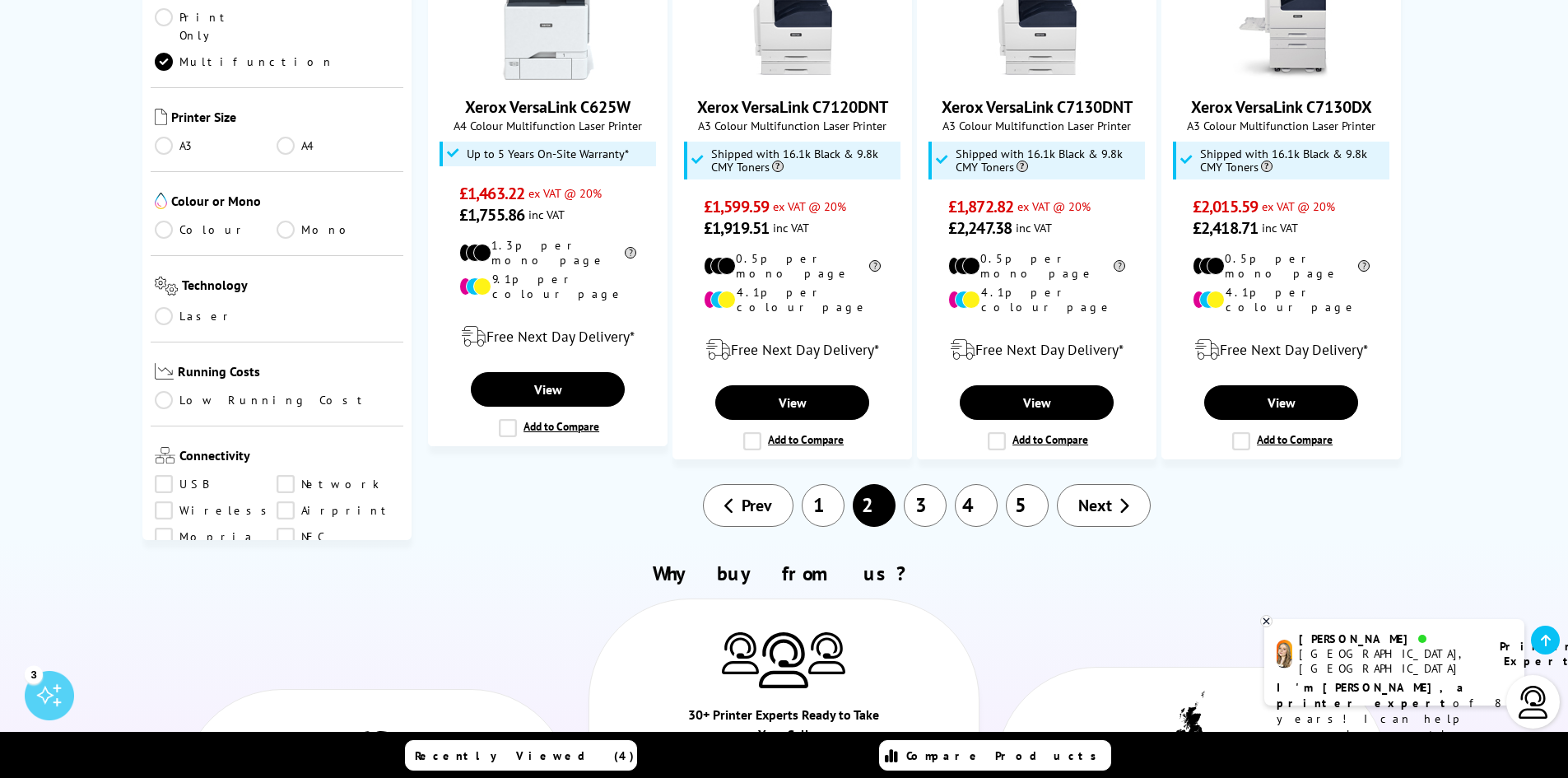
scroll to position [1810, 0]
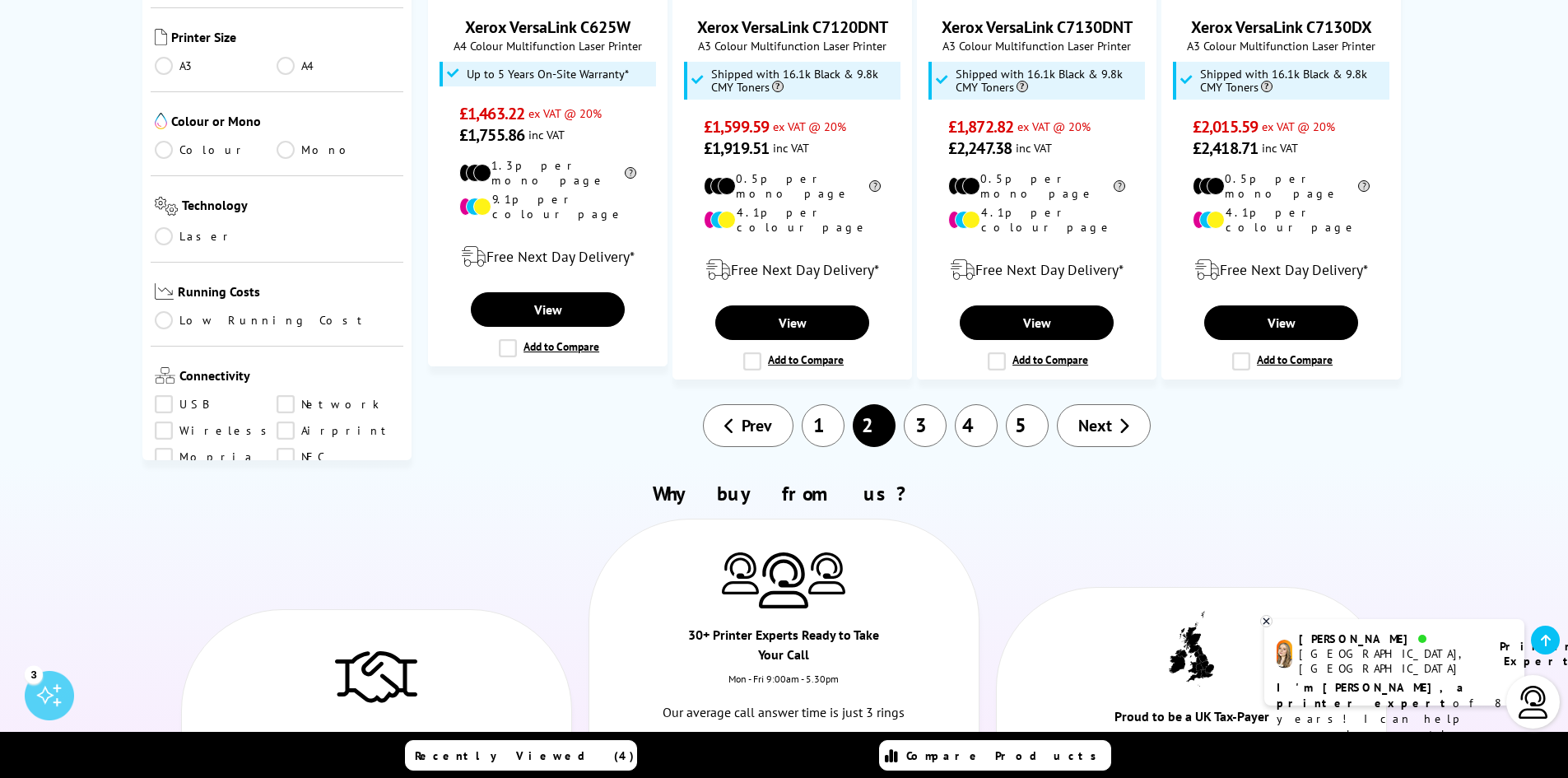
click at [919, 404] on link "3" at bounding box center [925, 424] width 42 height 42
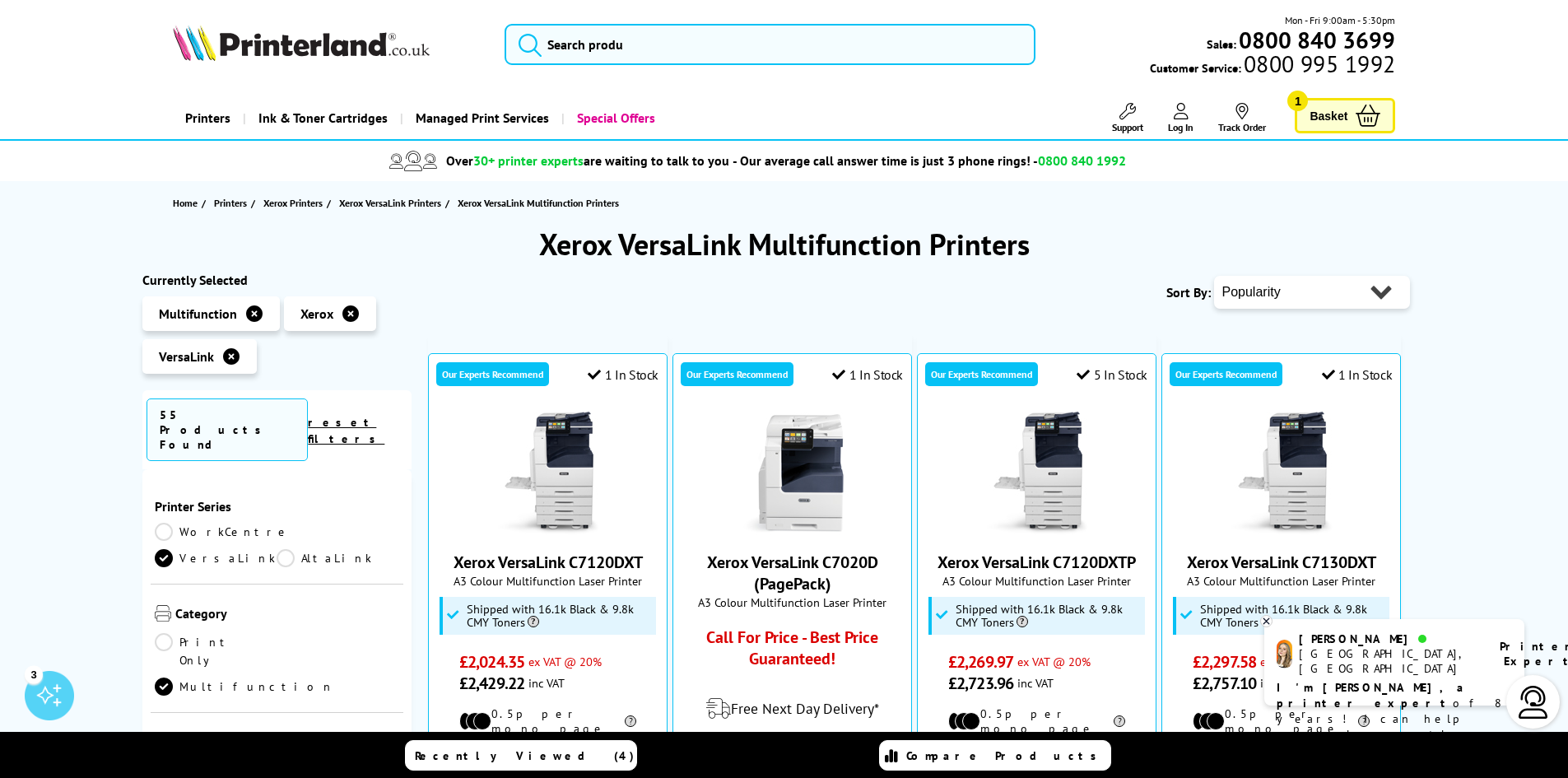
drag, startPoint x: 0, startPoint y: 0, endPoint x: 1072, endPoint y: 315, distance: 1117.3
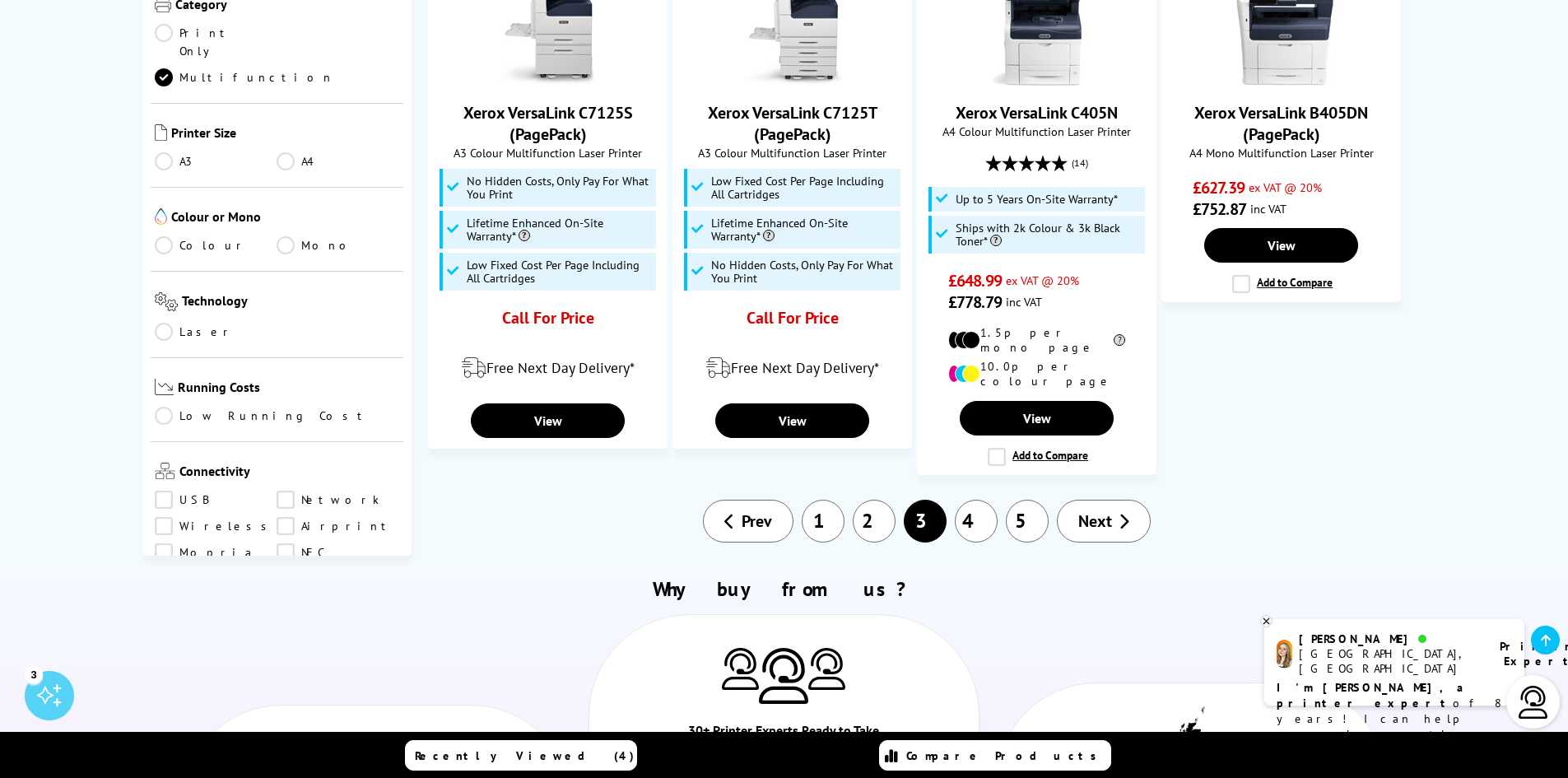
scroll to position [1646, 0]
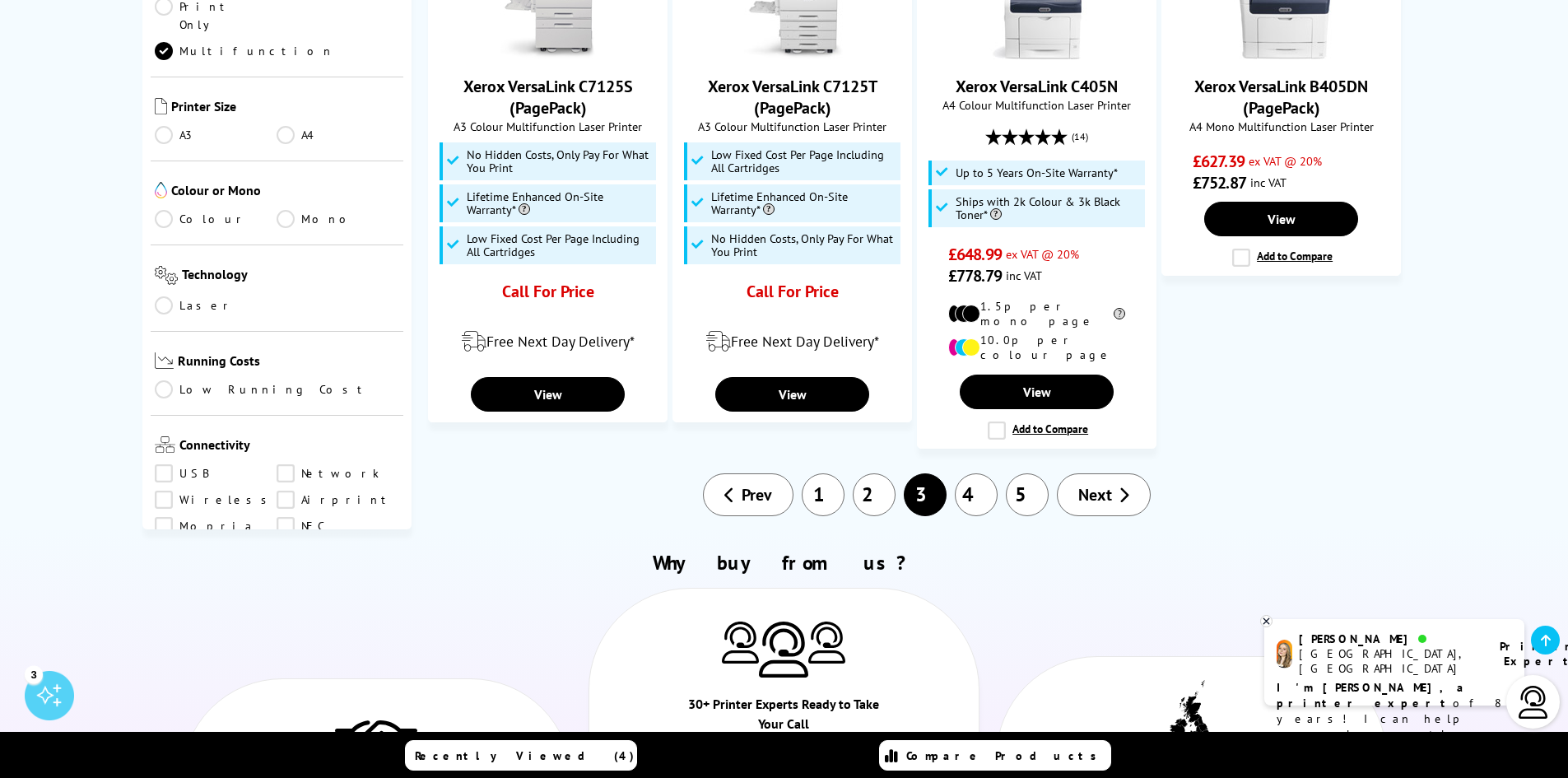
click at [974, 473] on link "4" at bounding box center [976, 494] width 42 height 42
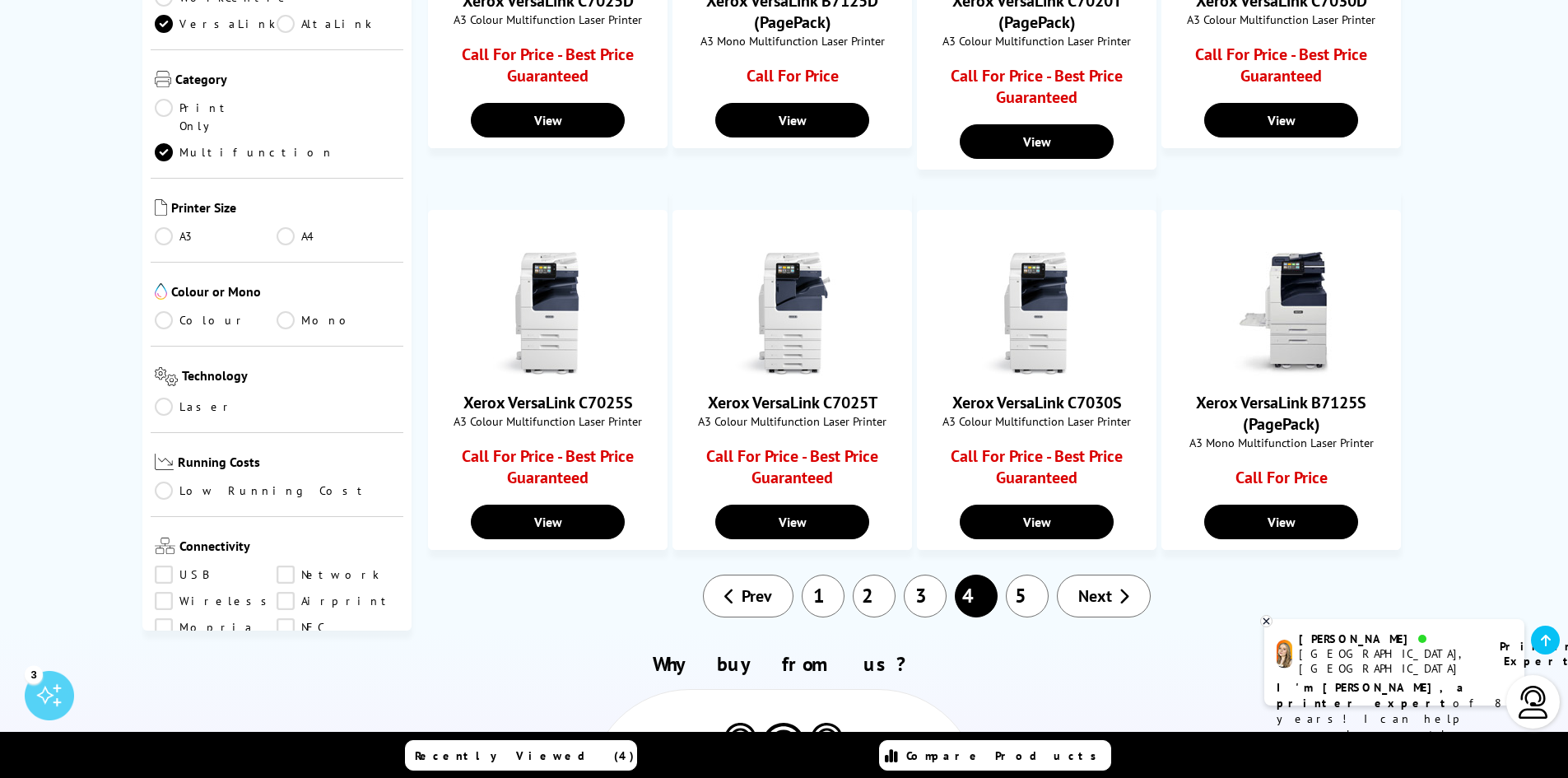
scroll to position [1069, 0]
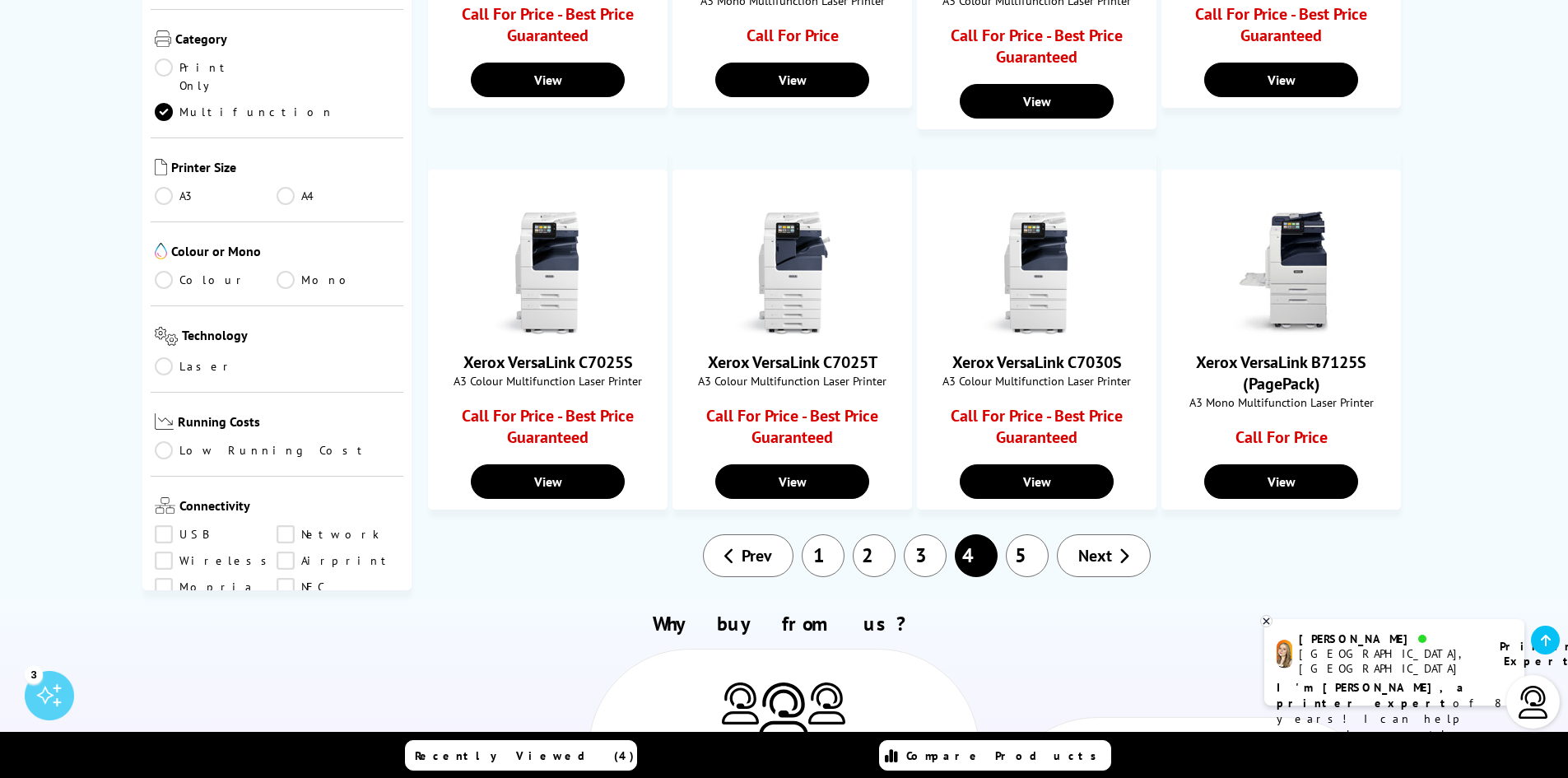
click at [1022, 570] on link "5" at bounding box center [1027, 555] width 42 height 42
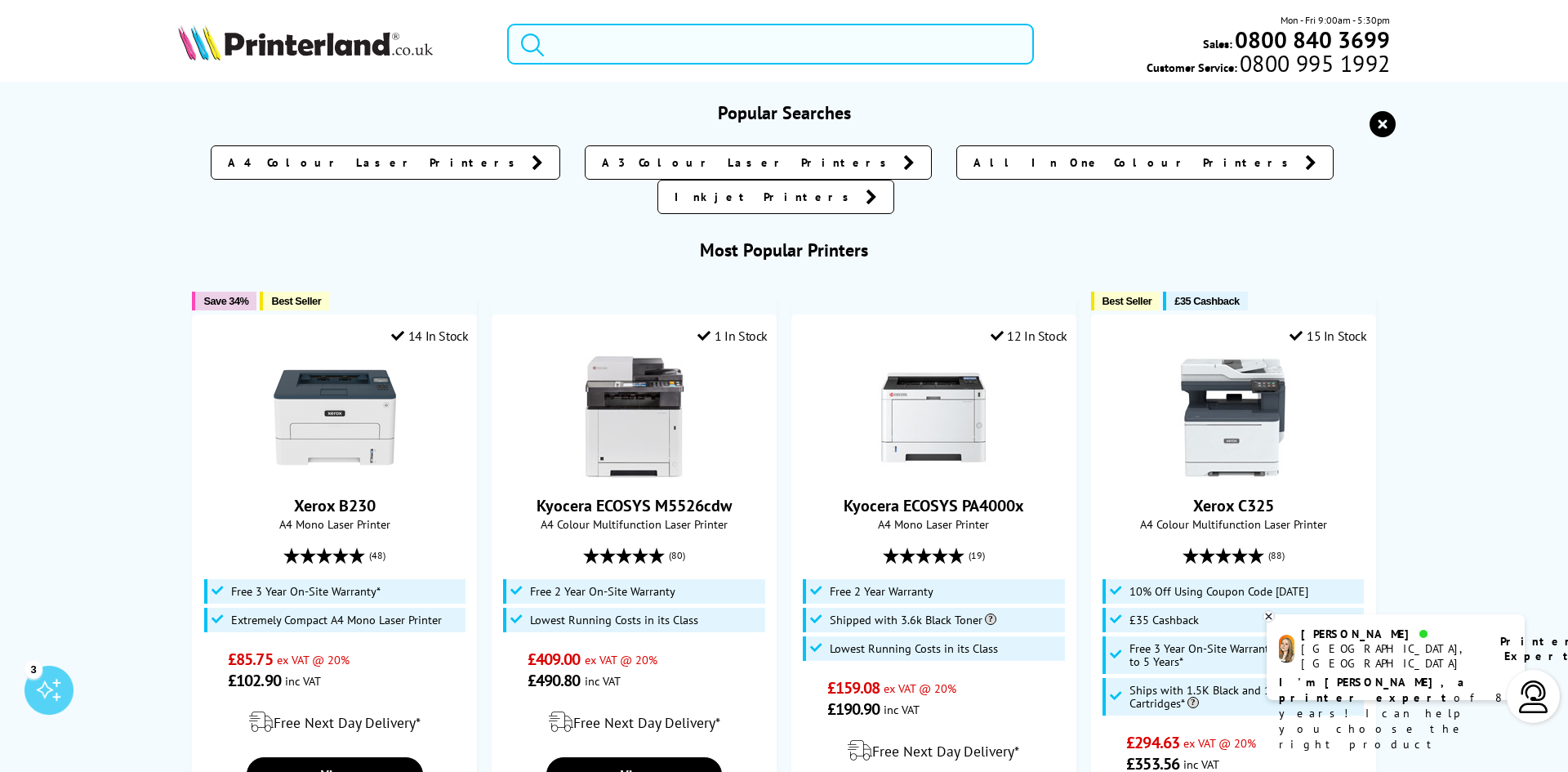
click at [620, 39] on input "search" at bounding box center [770, 45] width 527 height 41
paste input "208 965 9119"
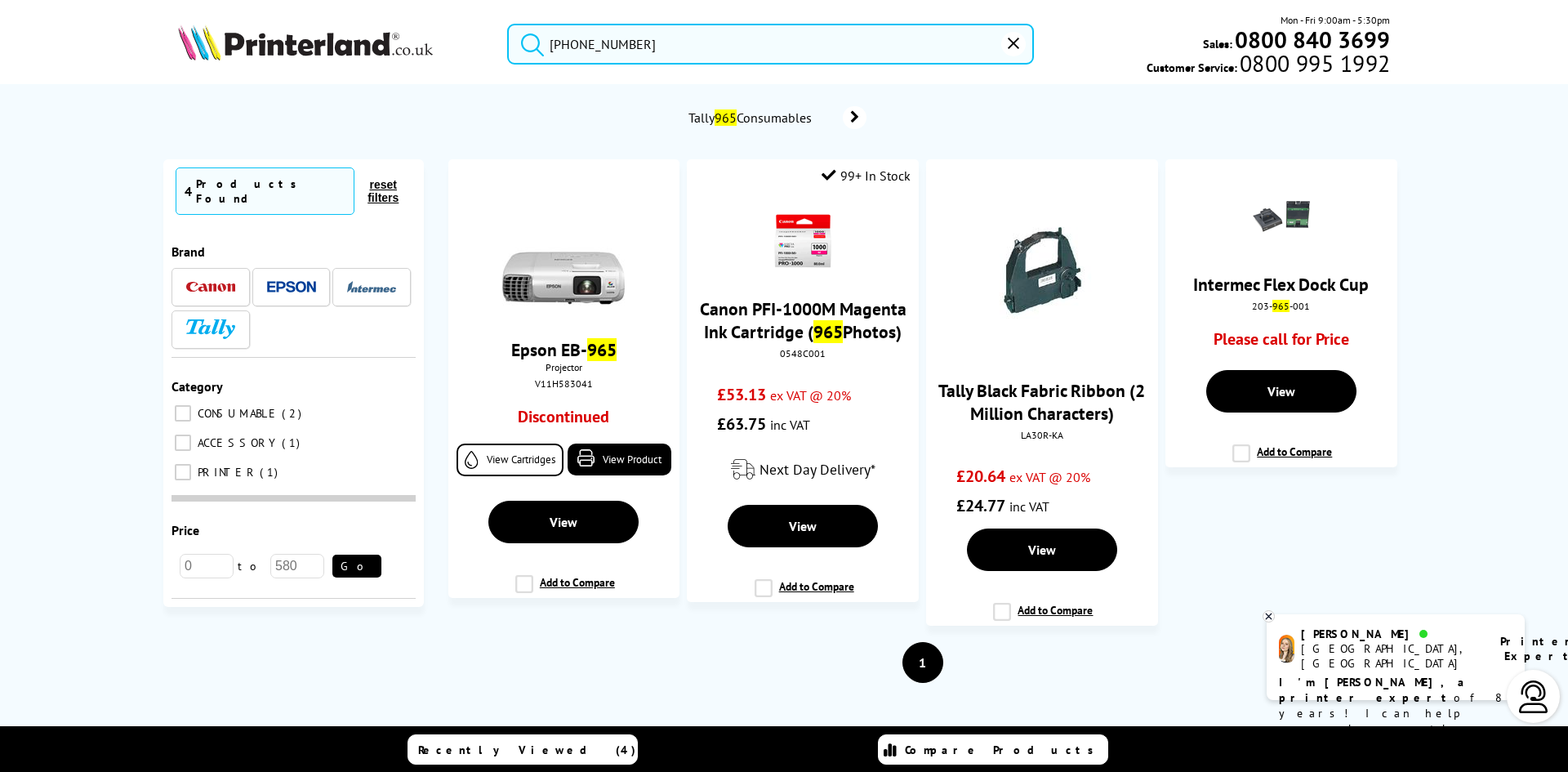
drag, startPoint x: 836, startPoint y: 34, endPoint x: 478, endPoint y: 63, distance: 359.2
click at [478, 63] on div "208 965 9119 Mon - Fri 9:00am - 5:30pm Sales: 0800 840 3699 Customer Service: 0…" at bounding box center [783, 48] width 1306 height 72
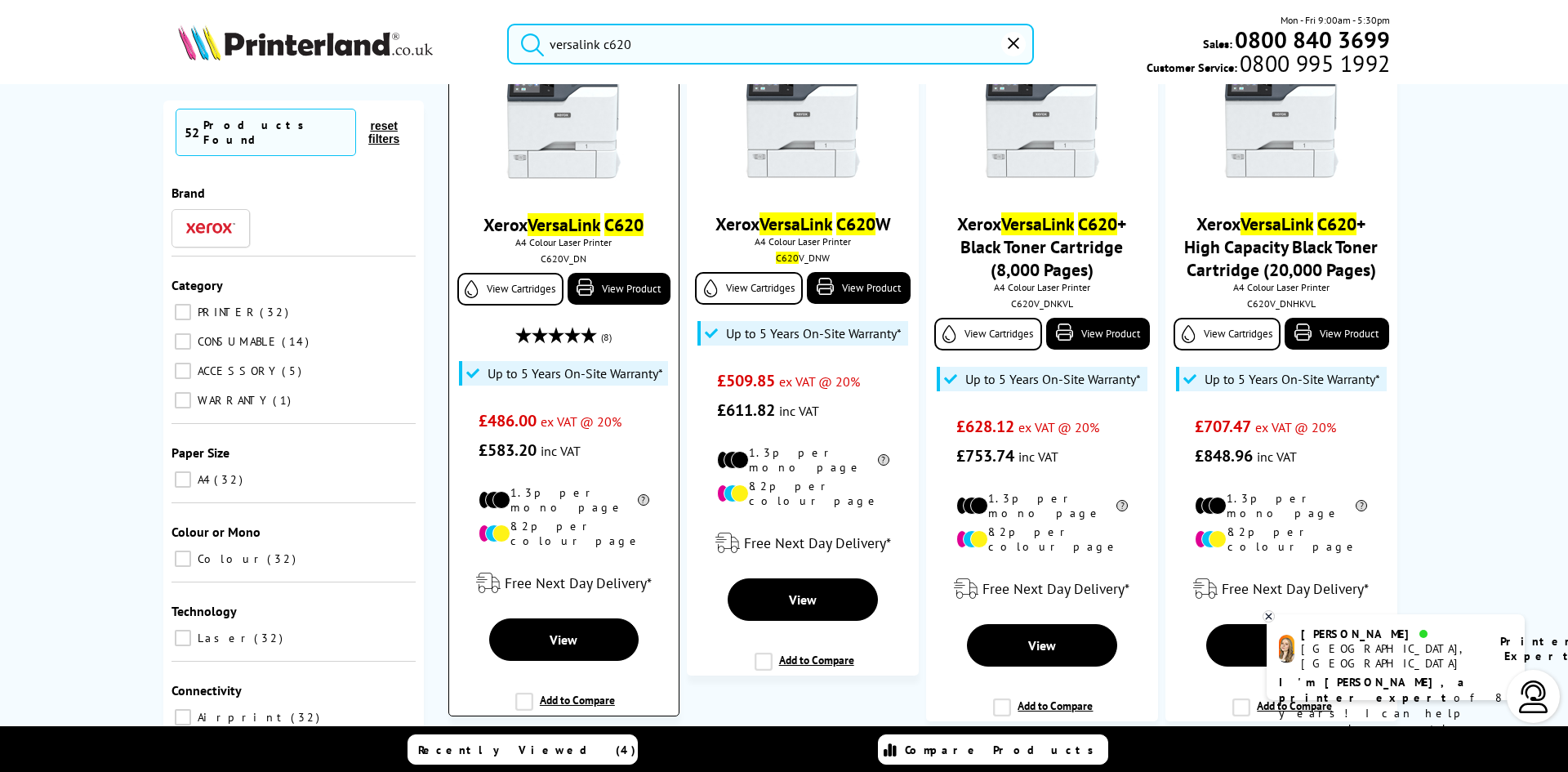
scroll to position [245, 0]
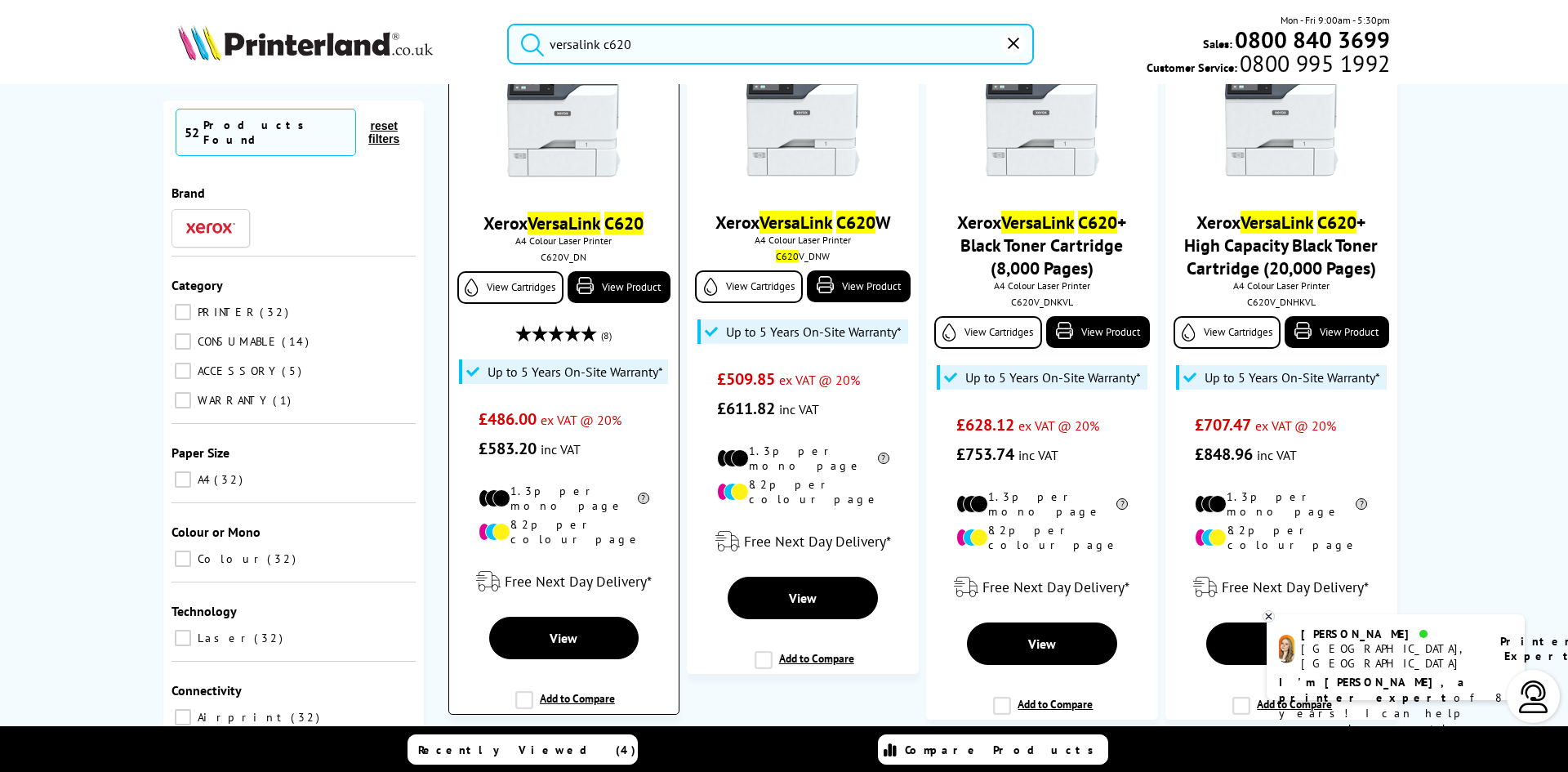
type input "versalink c620"
click at [546, 156] on img at bounding box center [563, 122] width 123 height 123
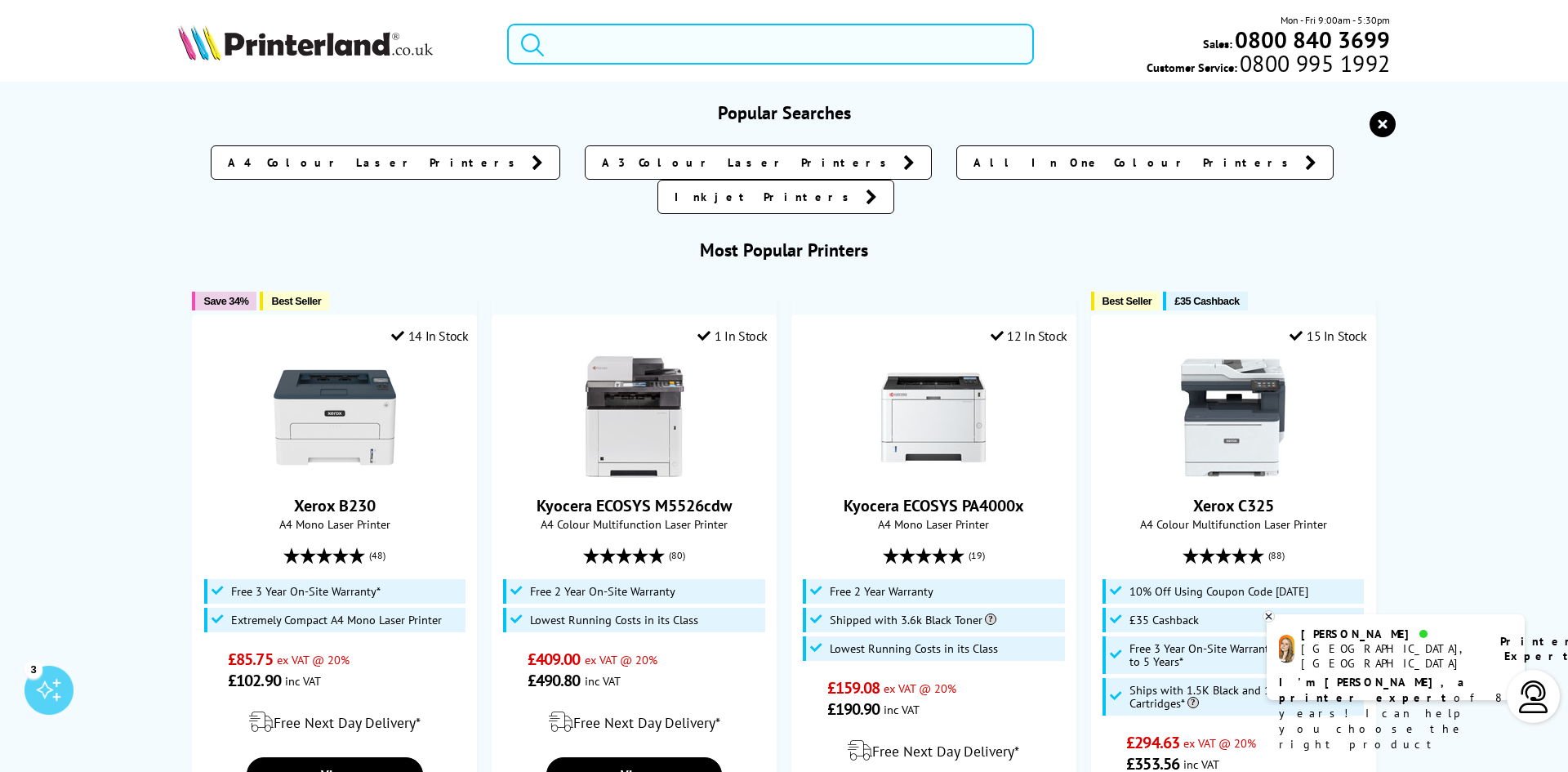
click at [715, 47] on input "search" at bounding box center [770, 45] width 527 height 41
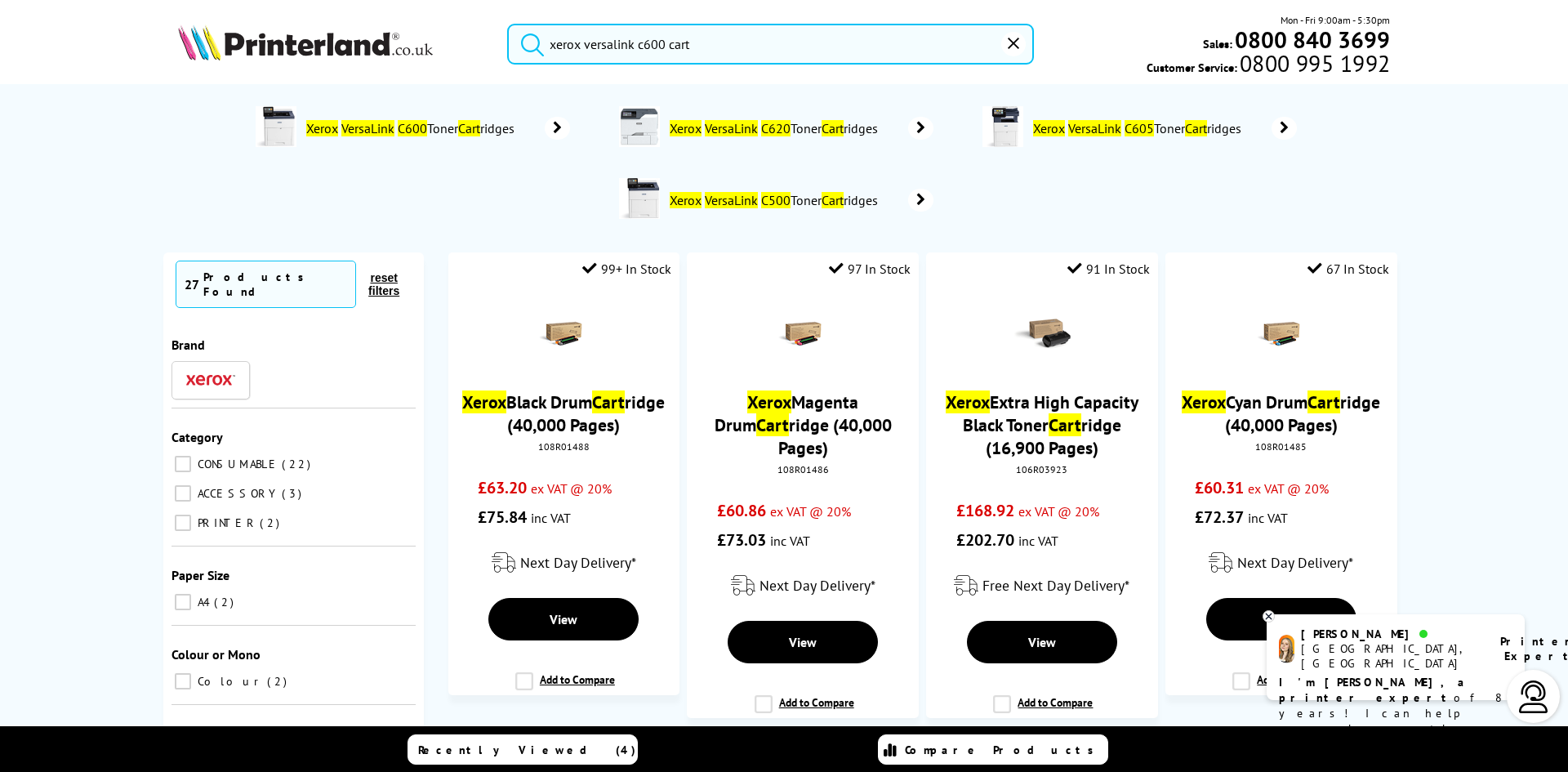
type input "xerox versalink c600 cart"
click at [532, 121] on link "Xerox VersaLink C600 Toner Cart ridges" at bounding box center [437, 128] width 265 height 44
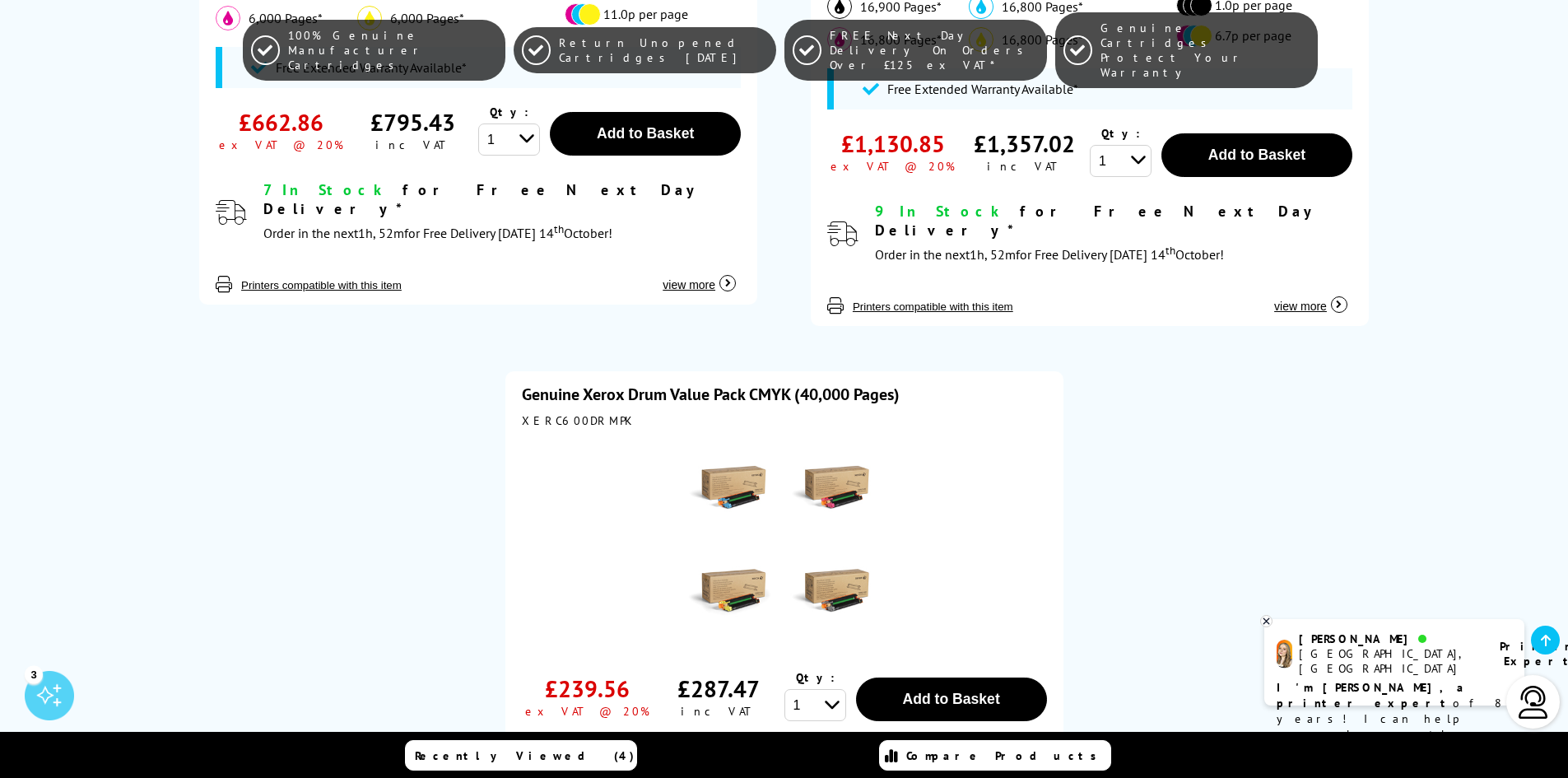
scroll to position [905, 0]
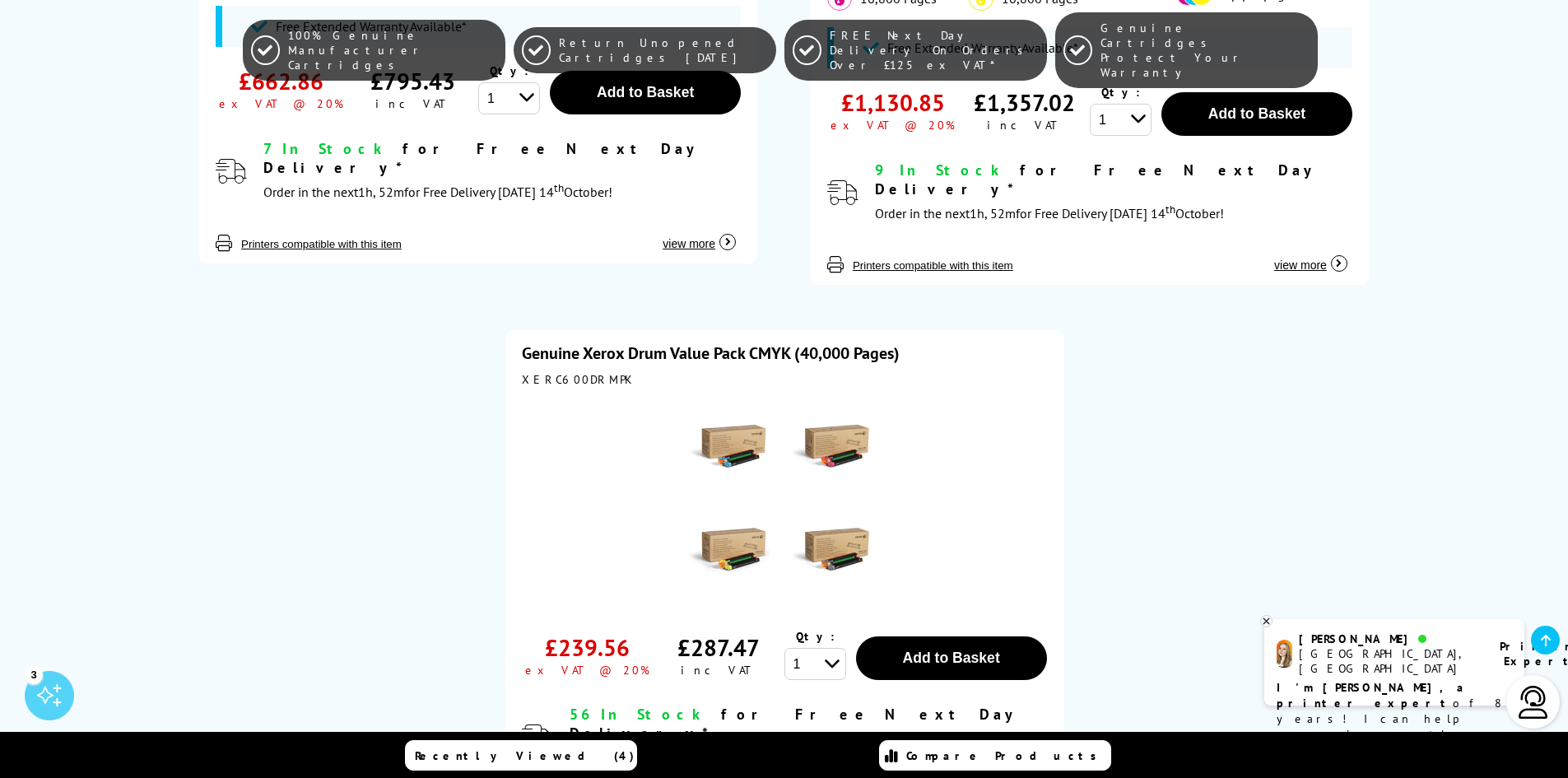
click at [821, 439] on img at bounding box center [784, 498] width 206 height 206
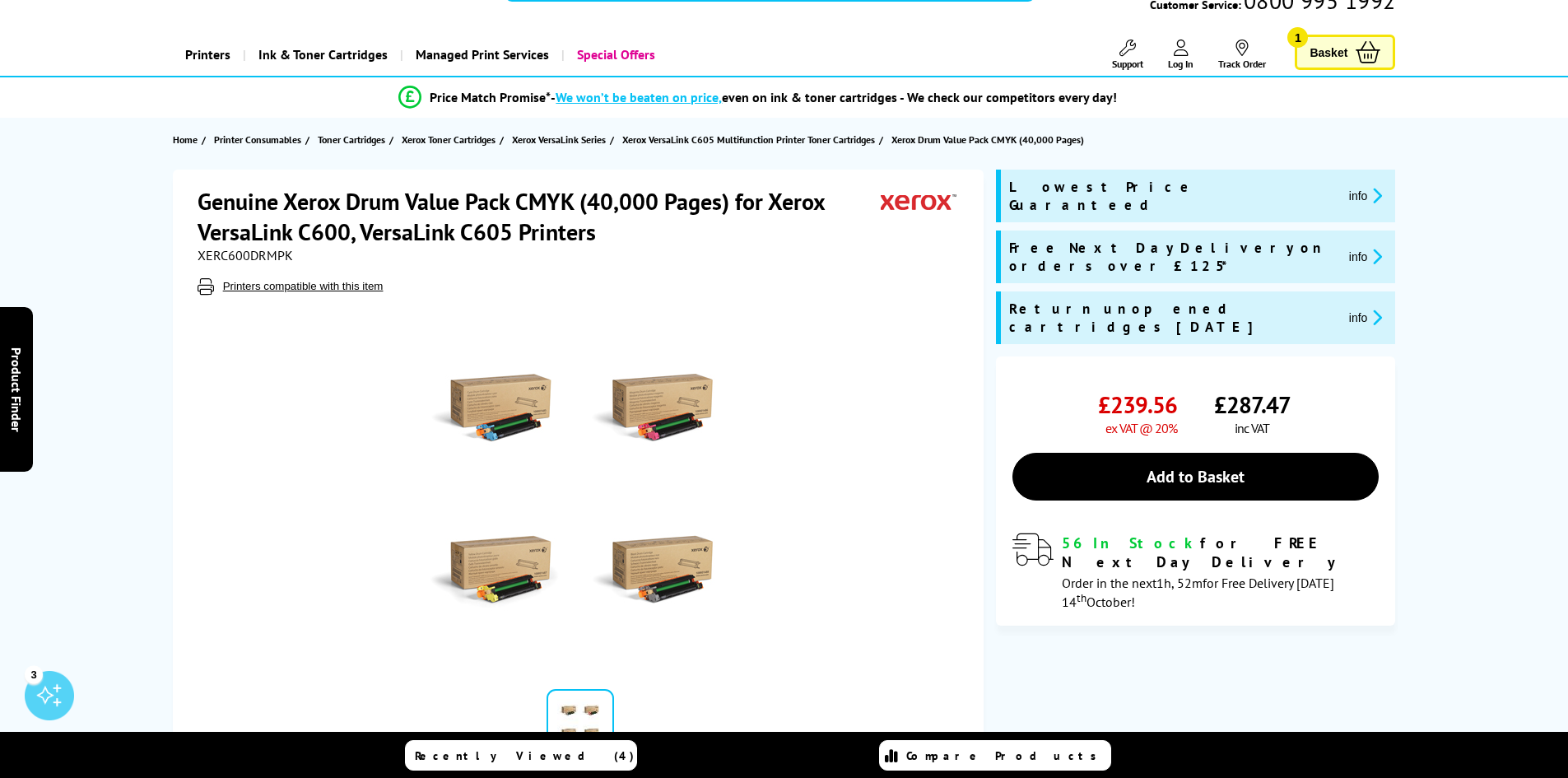
scroll to position [82, 0]
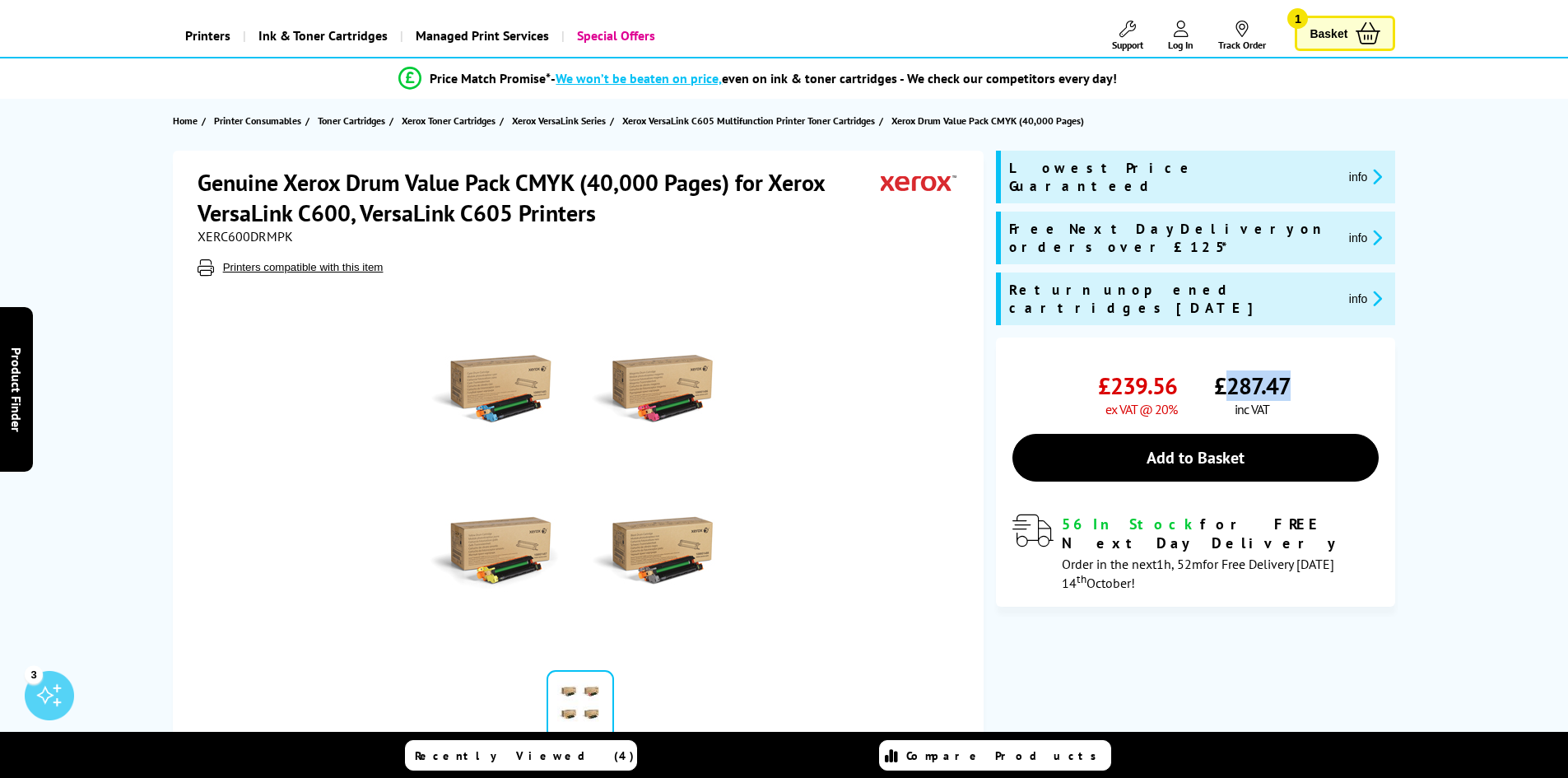
drag, startPoint x: 1229, startPoint y: 334, endPoint x: 1289, endPoint y: 333, distance: 60.0
click at [1289, 370] on span "£287.47" at bounding box center [1252, 385] width 77 height 30
copy span "287.47"
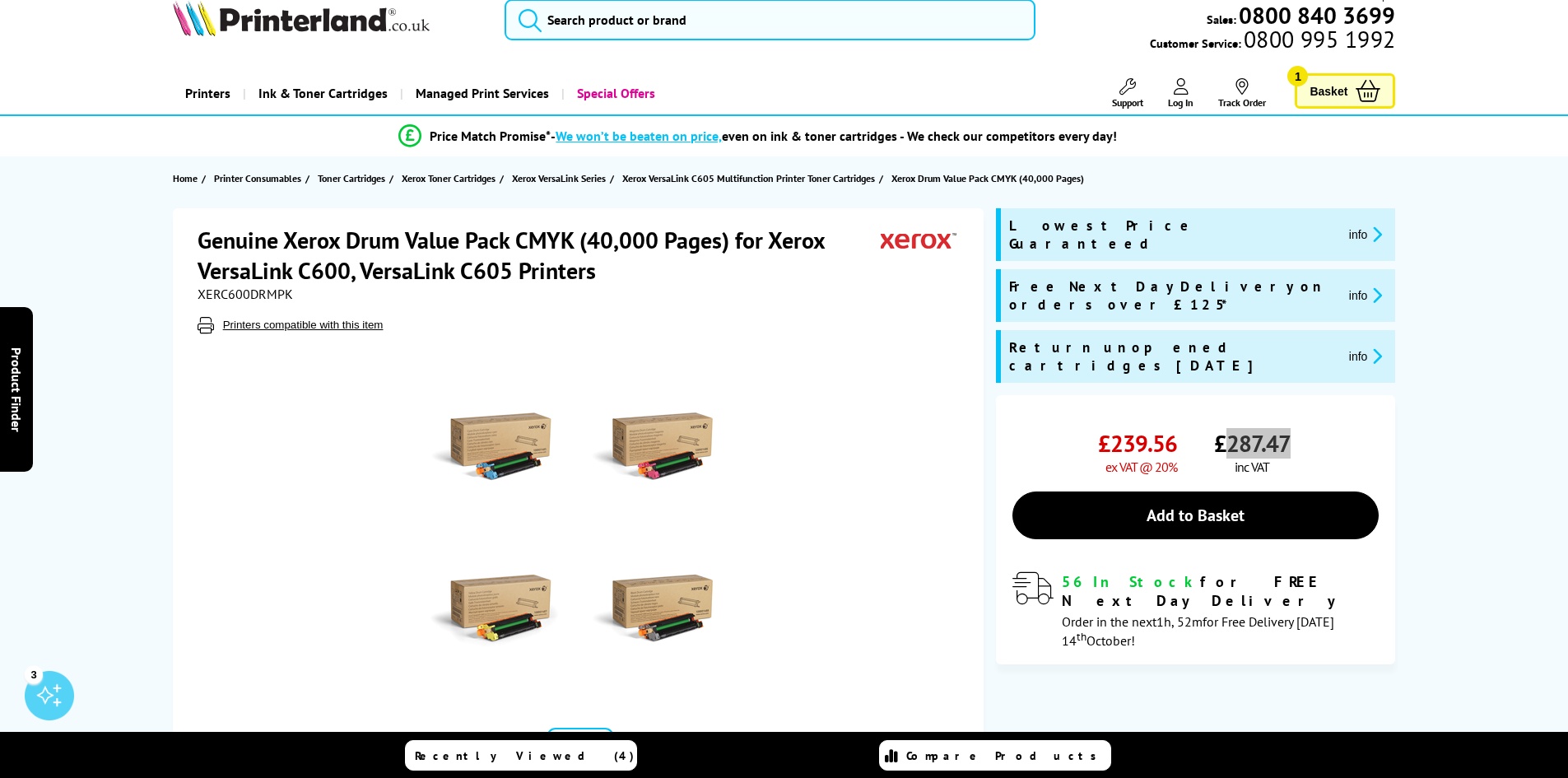
scroll to position [0, 0]
